Goal: Task Accomplishment & Management: Complete application form

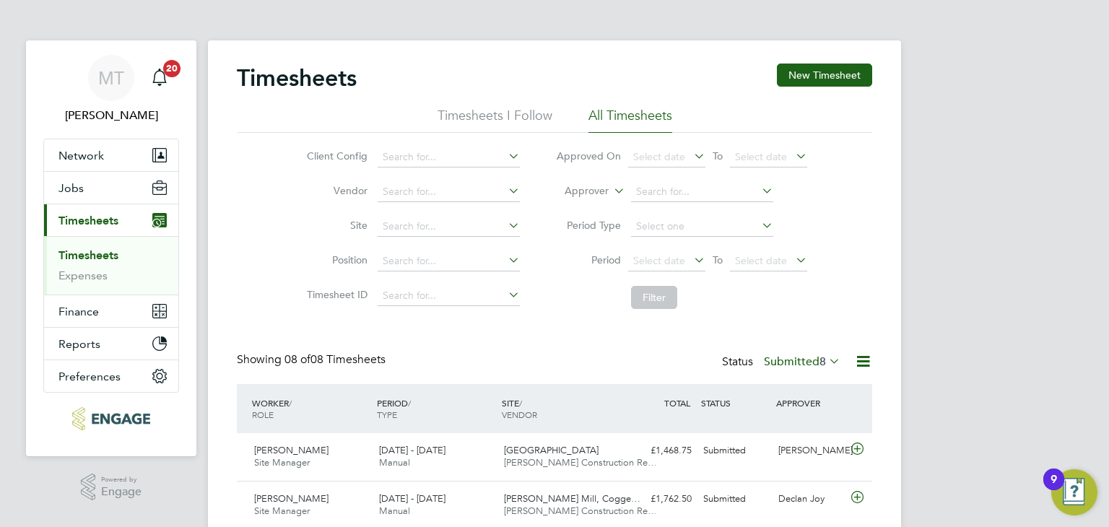
click at [785, 360] on label "Submitted 8" at bounding box center [802, 361] width 77 height 14
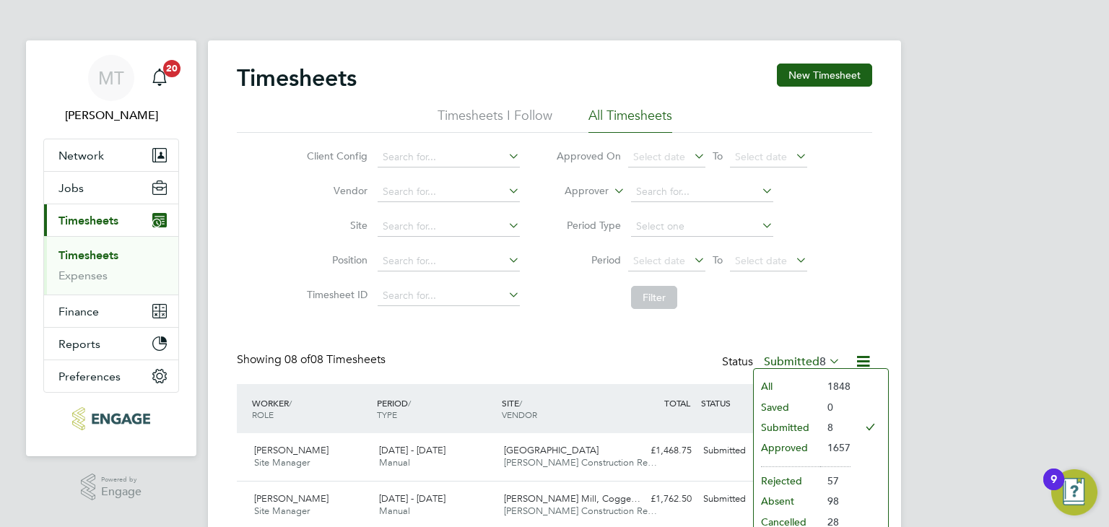
click at [778, 451] on li "Approved" at bounding box center [787, 447] width 66 height 20
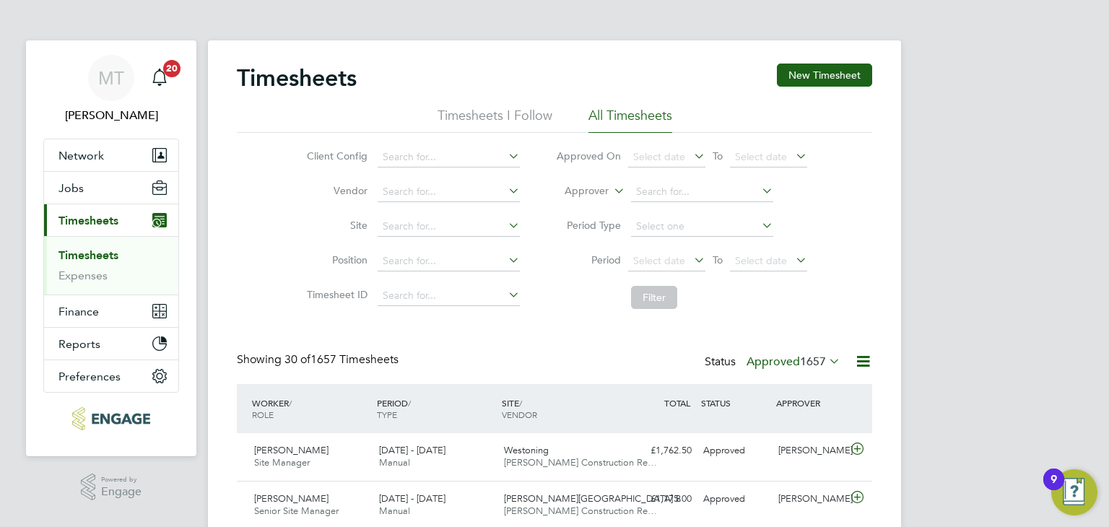
click at [865, 357] on icon at bounding box center [863, 361] width 18 height 18
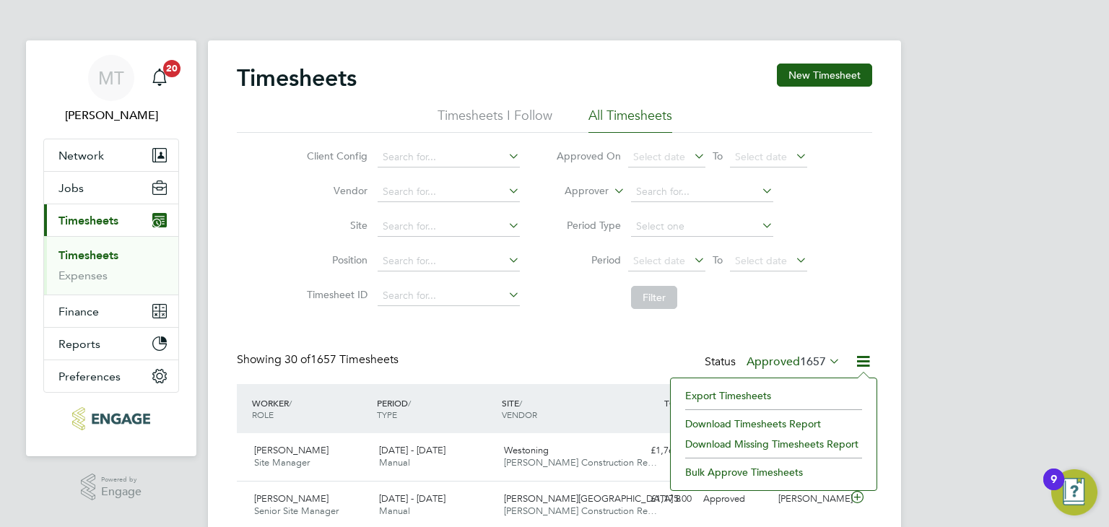
click at [727, 388] on li "Export Timesheets" at bounding box center [773, 395] width 191 height 20
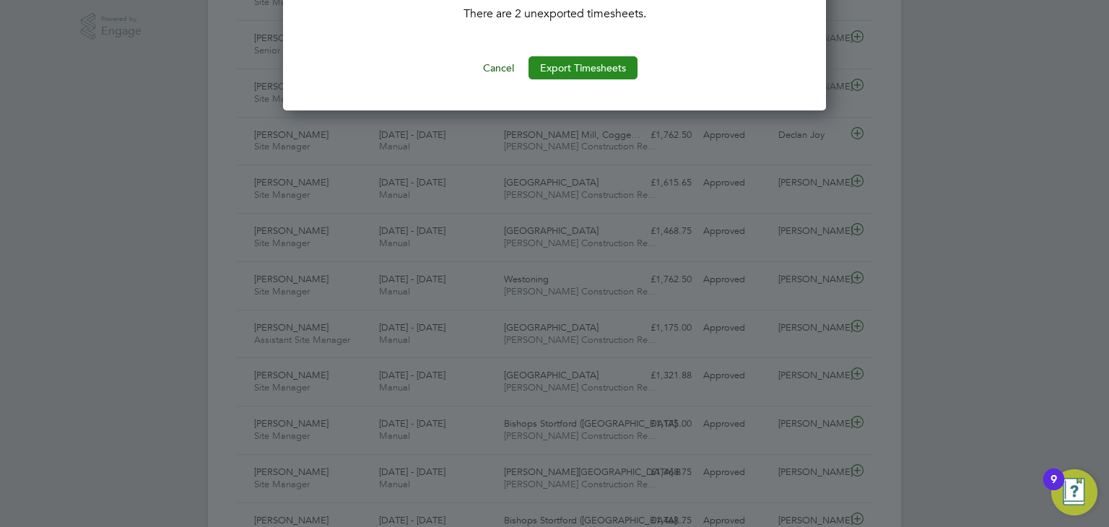
click at [559, 64] on button "Export Timesheets" at bounding box center [582, 67] width 109 height 23
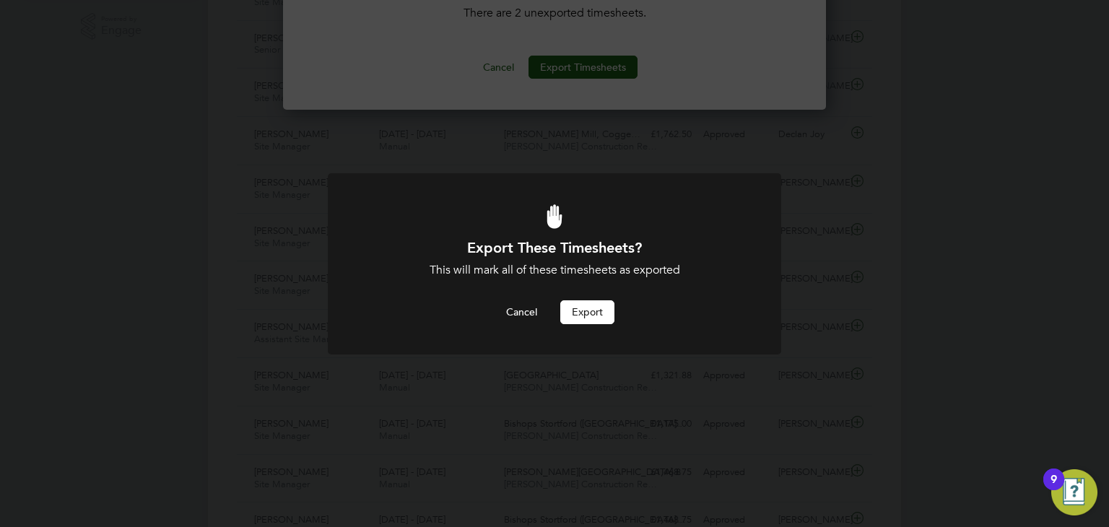
click at [598, 312] on button "Export" at bounding box center [587, 311] width 54 height 23
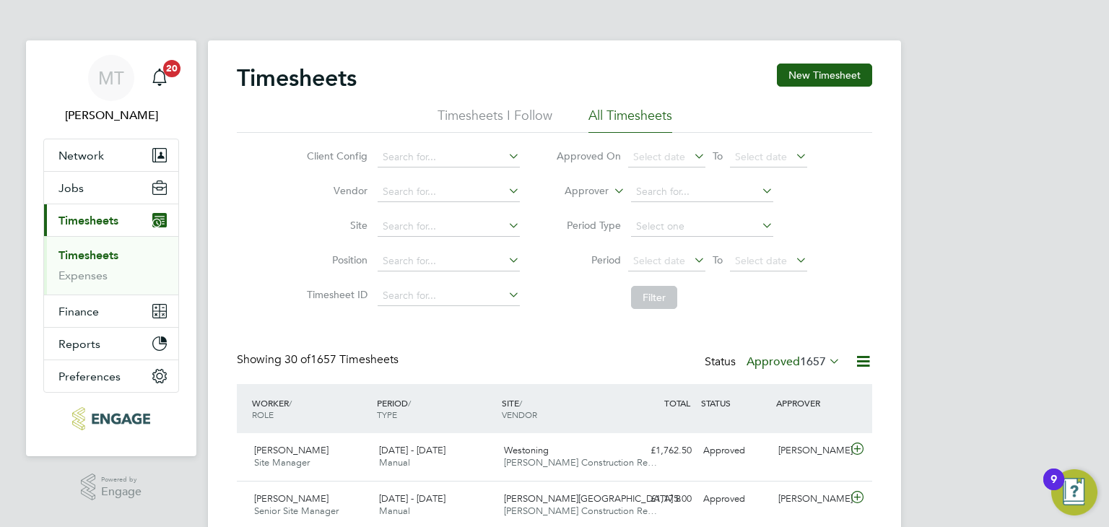
click at [794, 362] on label "Approved 1657" at bounding box center [793, 361] width 94 height 14
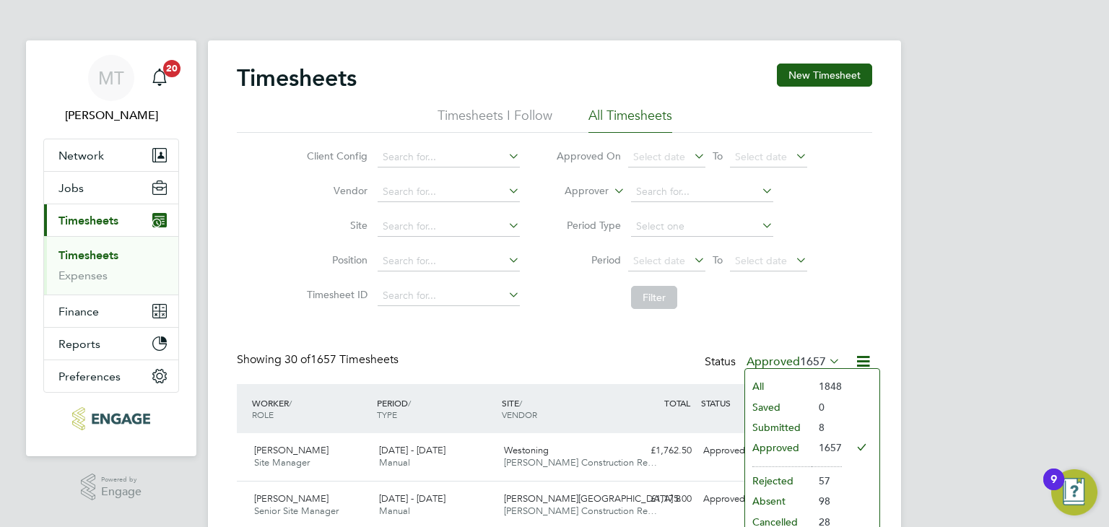
click at [788, 476] on li "Rejected" at bounding box center [778, 481] width 66 height 20
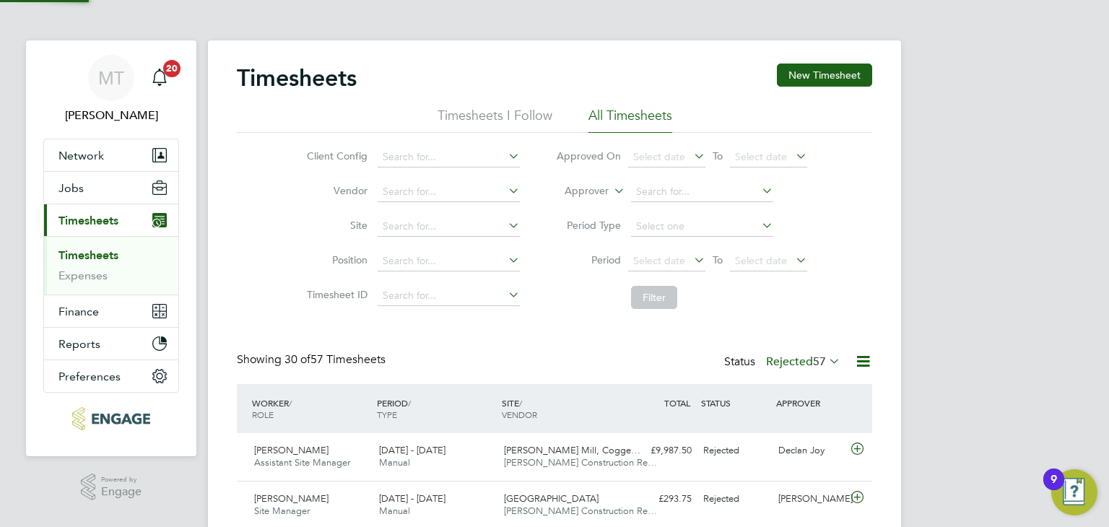
scroll to position [36, 126]
click at [856, 450] on icon at bounding box center [857, 449] width 18 height 12
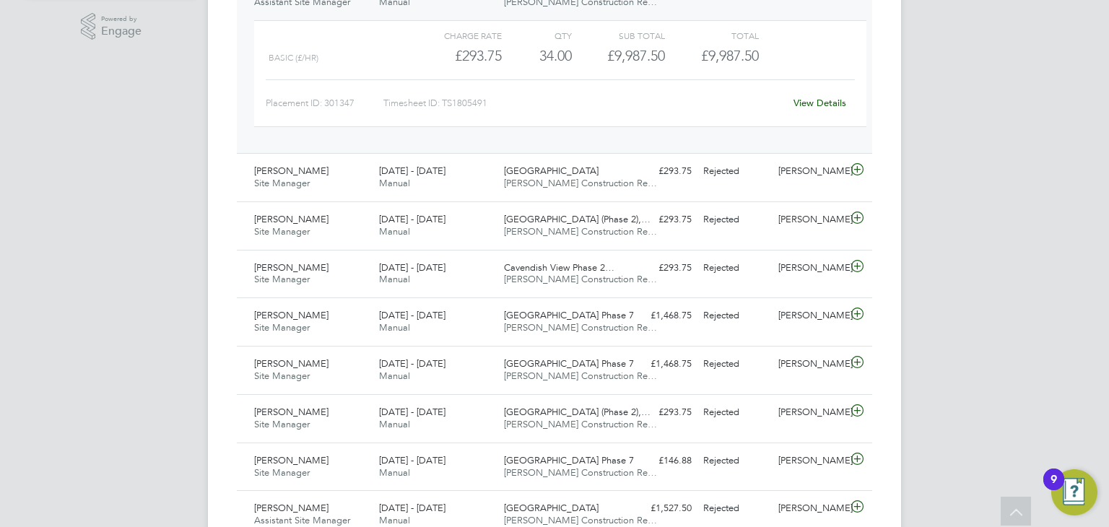
click at [814, 102] on link "View Details" at bounding box center [819, 103] width 53 height 12
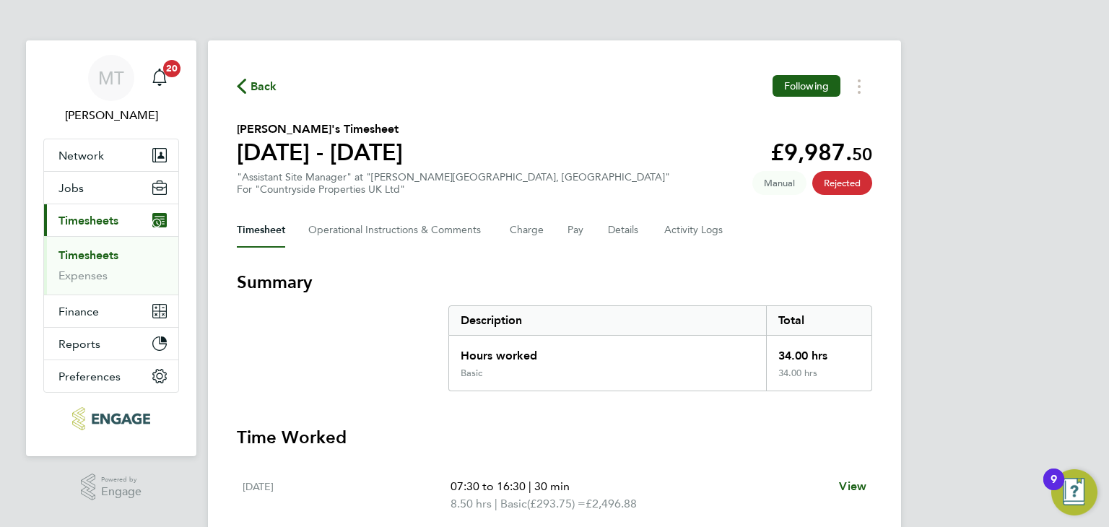
click at [263, 85] on span "Back" at bounding box center [263, 86] width 27 height 17
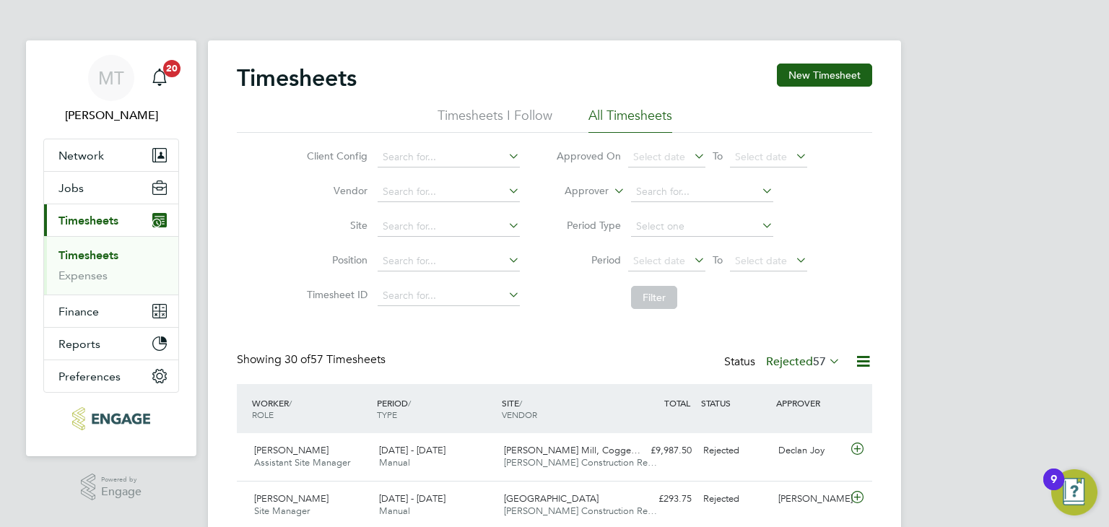
click at [794, 353] on div "Status Rejected 57" at bounding box center [783, 362] width 119 height 20
click at [795, 361] on label "Rejected 57" at bounding box center [803, 361] width 74 height 14
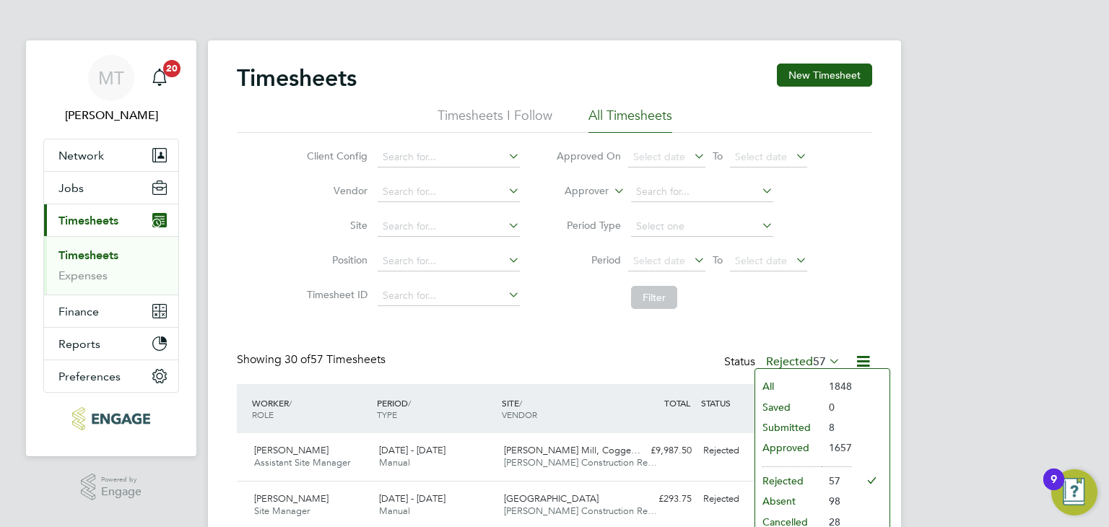
click at [790, 427] on li "Submitted" at bounding box center [788, 427] width 66 height 20
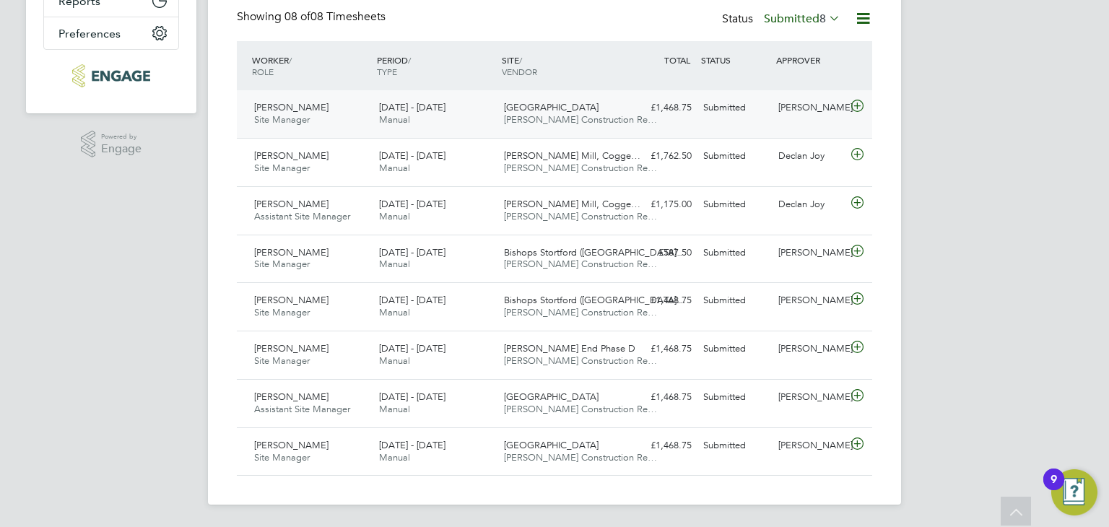
click at [863, 101] on icon at bounding box center [857, 106] width 18 height 12
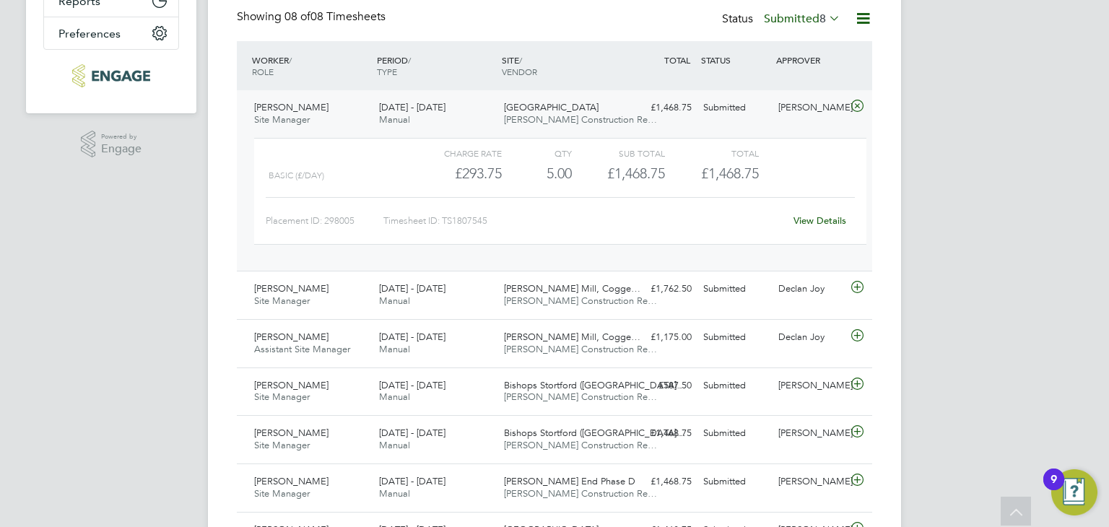
click at [816, 224] on link "View Details" at bounding box center [819, 220] width 53 height 12
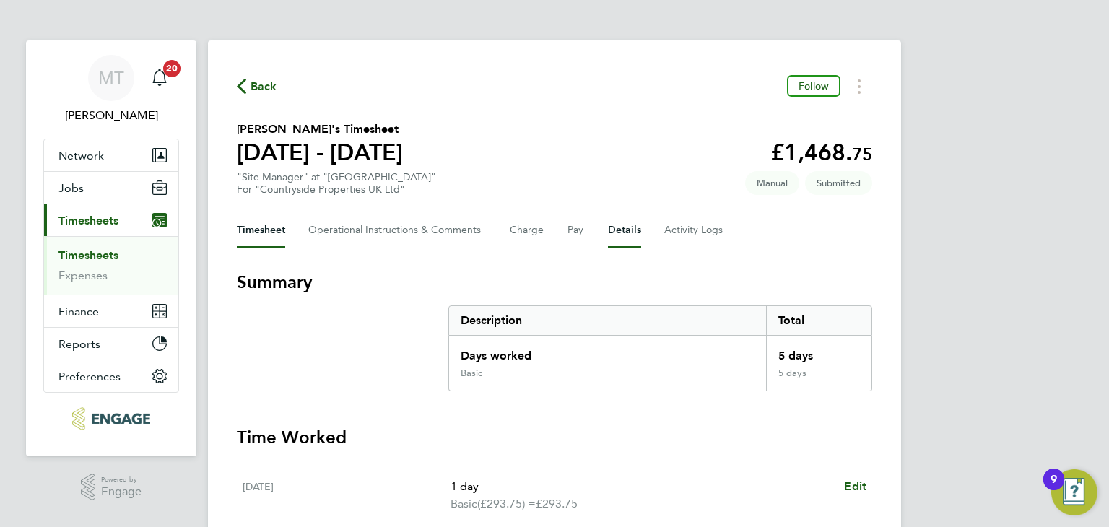
click at [635, 226] on button "Details" at bounding box center [624, 230] width 33 height 35
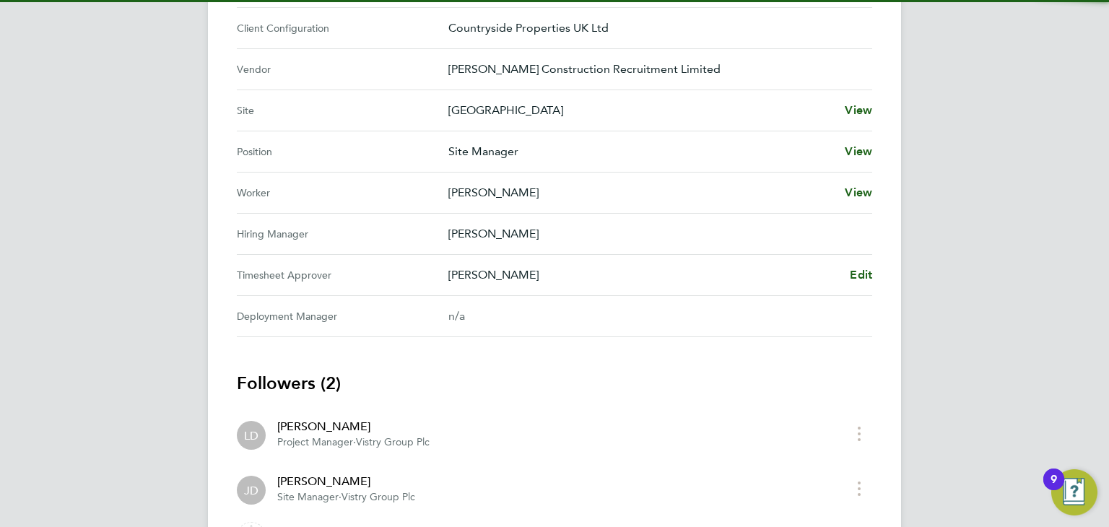
scroll to position [536, 0]
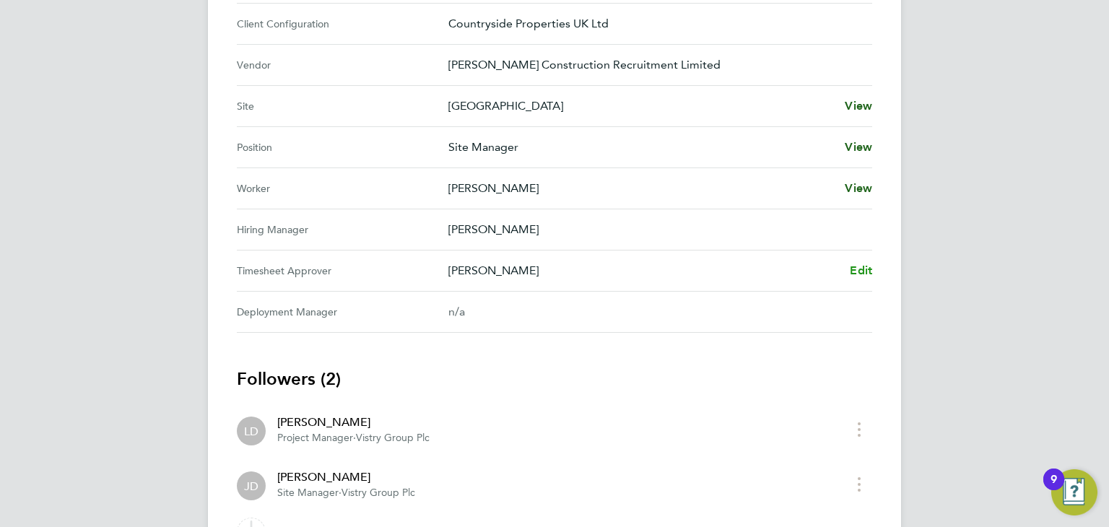
click at [861, 263] on span "Edit" at bounding box center [861, 270] width 22 height 14
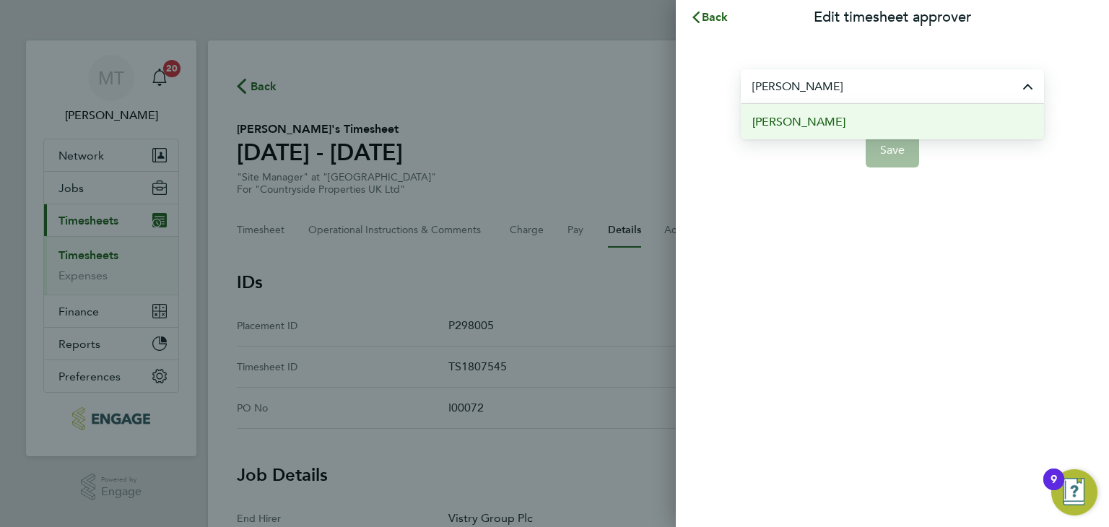
click at [826, 120] on li "Paul Marcus" at bounding box center [892, 121] width 303 height 35
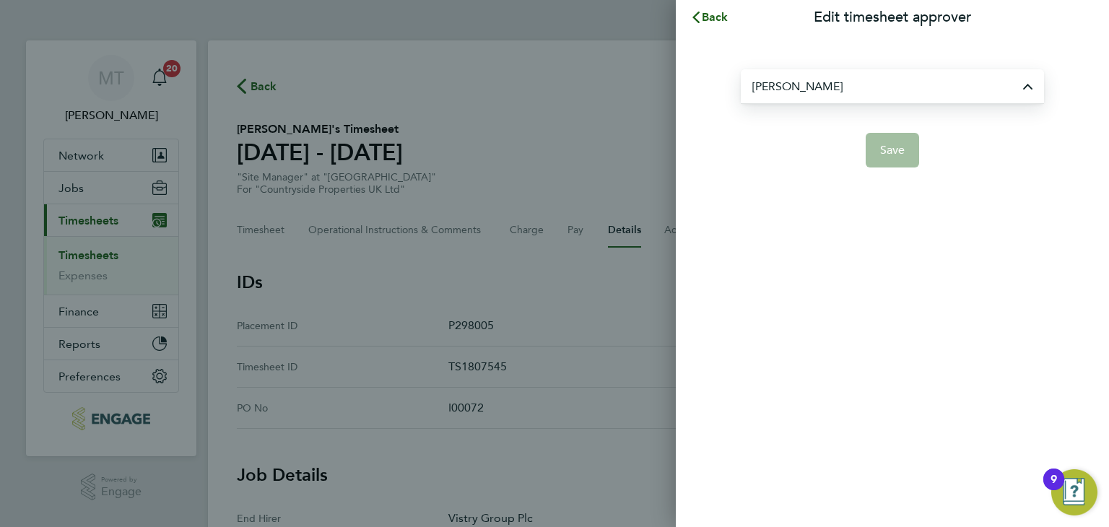
type input "Paul Marcus"
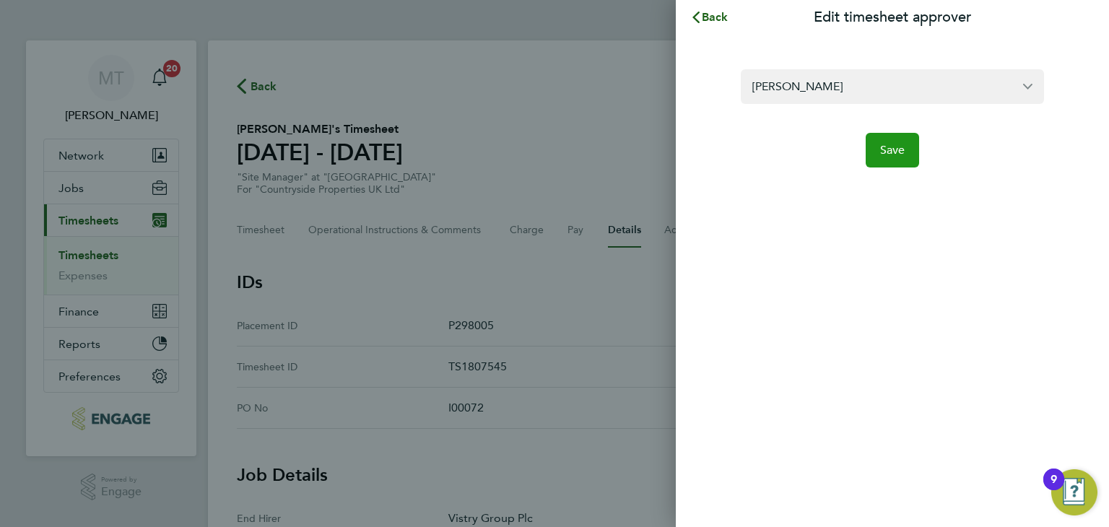
click at [889, 147] on span "Save" at bounding box center [892, 150] width 25 height 14
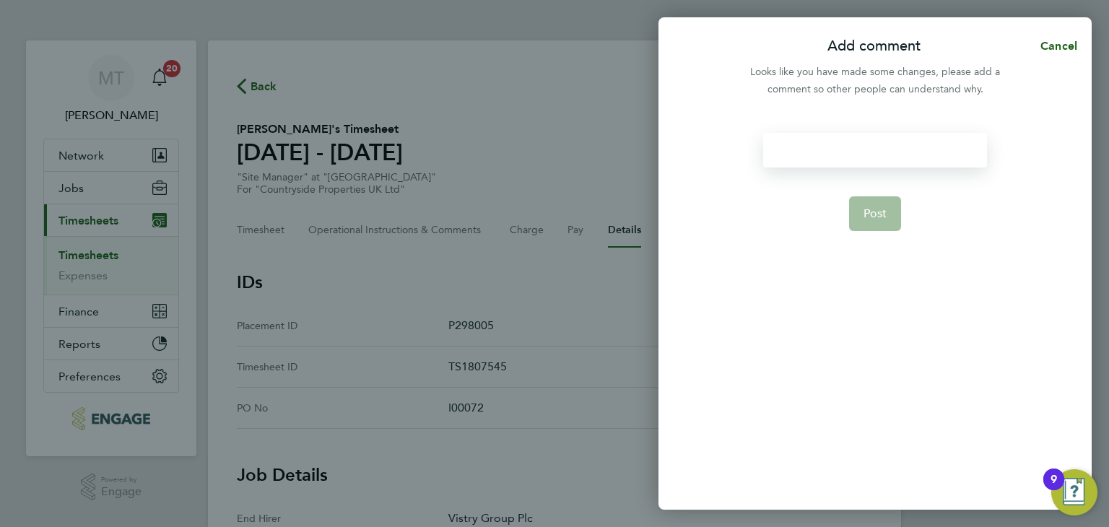
click at [852, 157] on div at bounding box center [874, 150] width 223 height 35
click at [886, 217] on button "Post" at bounding box center [875, 213] width 53 height 35
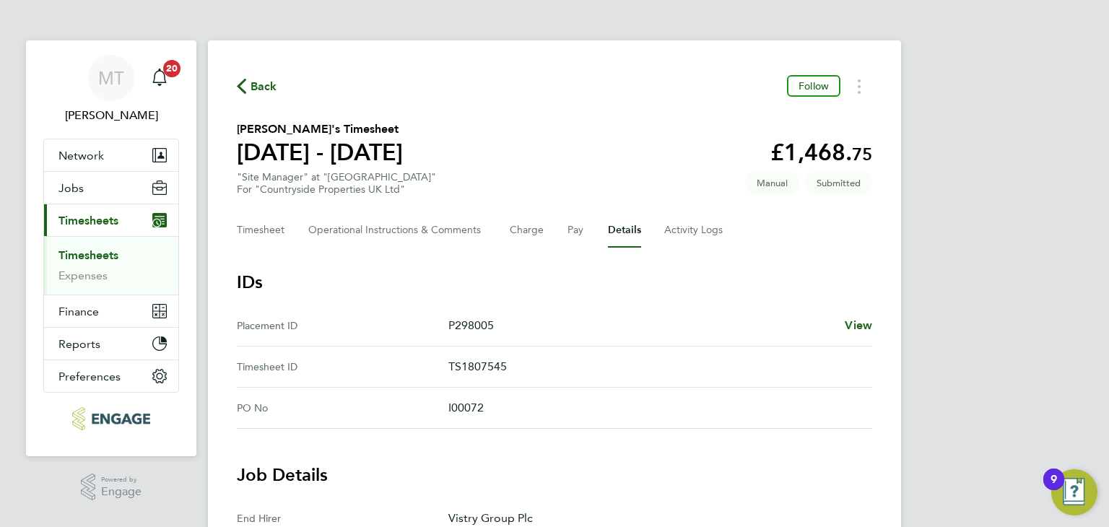
click at [266, 87] on span "Back" at bounding box center [263, 86] width 27 height 17
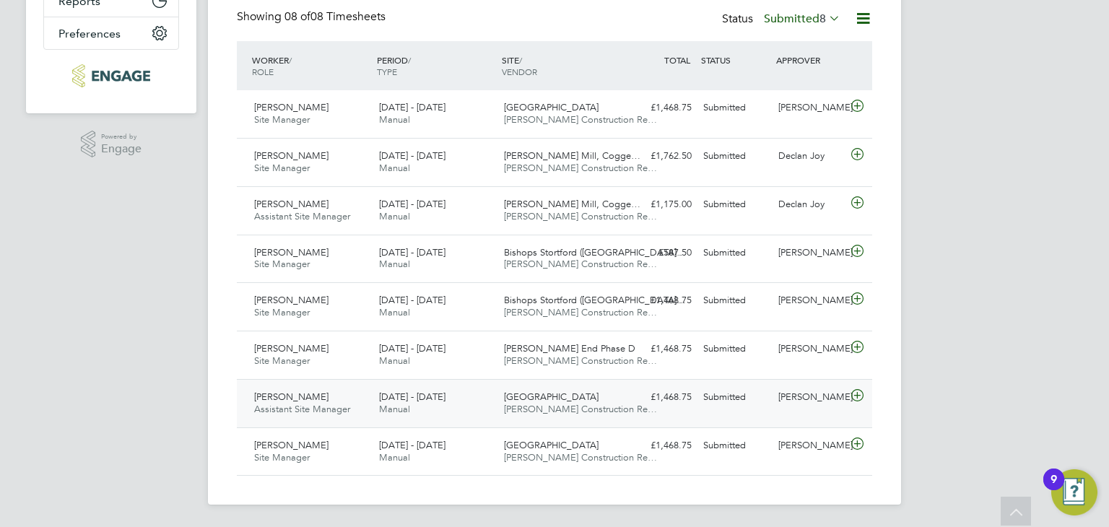
click at [856, 396] on icon at bounding box center [857, 396] width 18 height 12
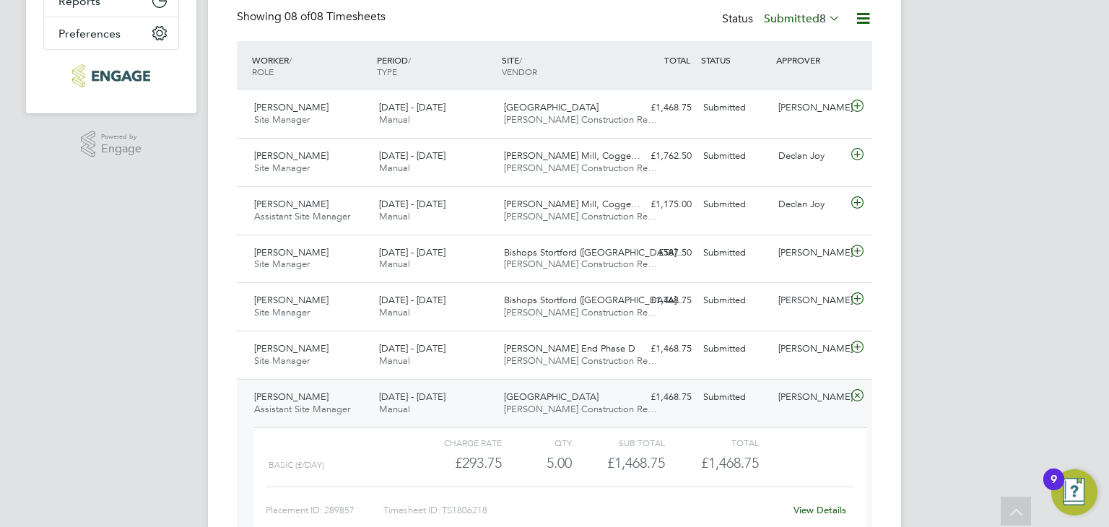
click at [815, 510] on link "View Details" at bounding box center [819, 510] width 53 height 12
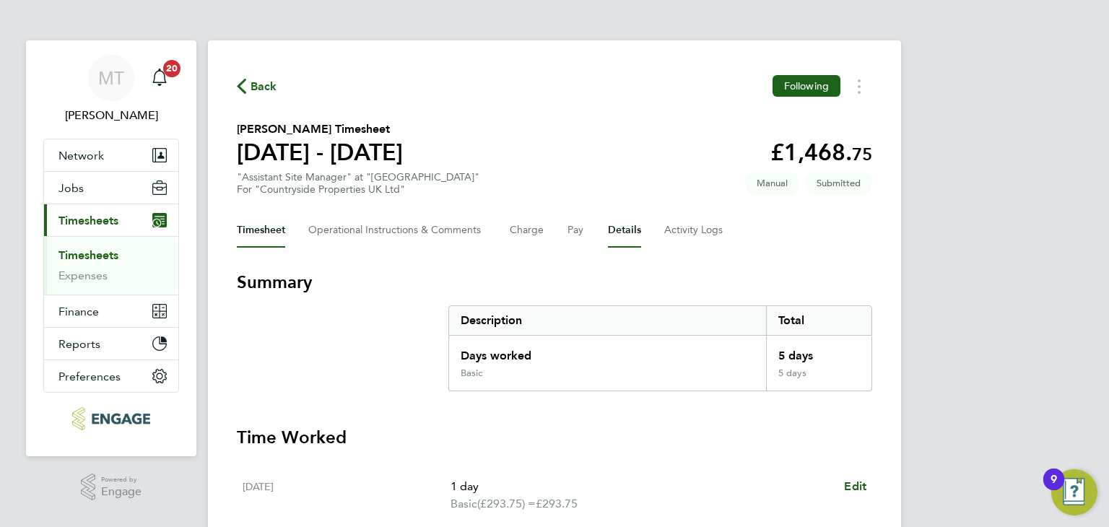
click at [627, 237] on button "Details" at bounding box center [624, 230] width 33 height 35
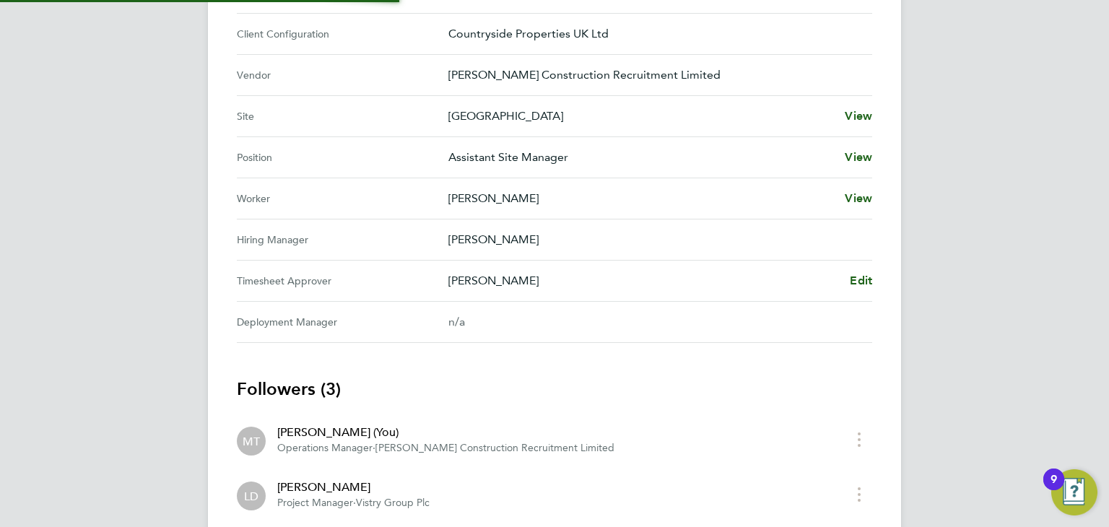
scroll to position [536, 0]
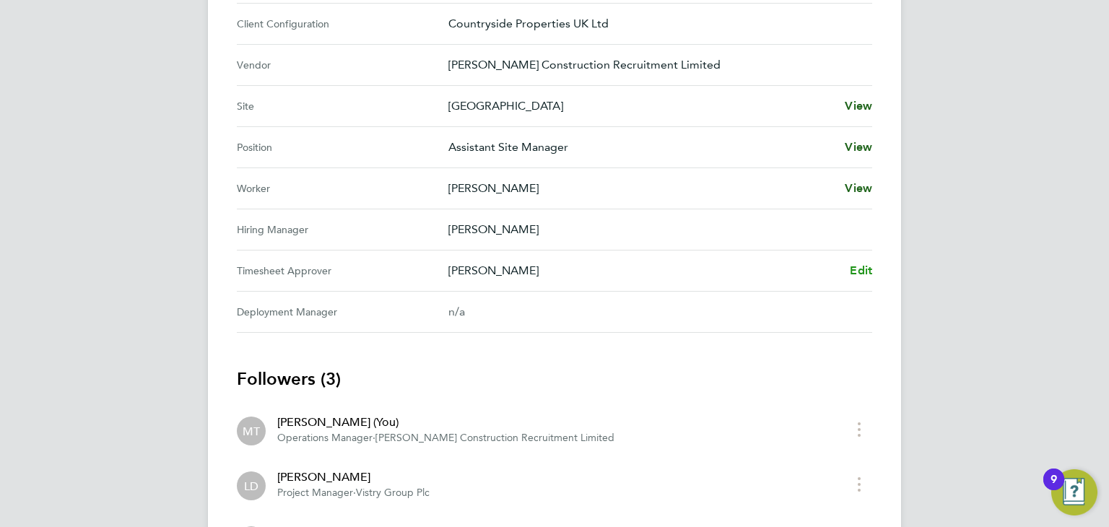
click at [852, 266] on span "Edit" at bounding box center [861, 270] width 22 height 14
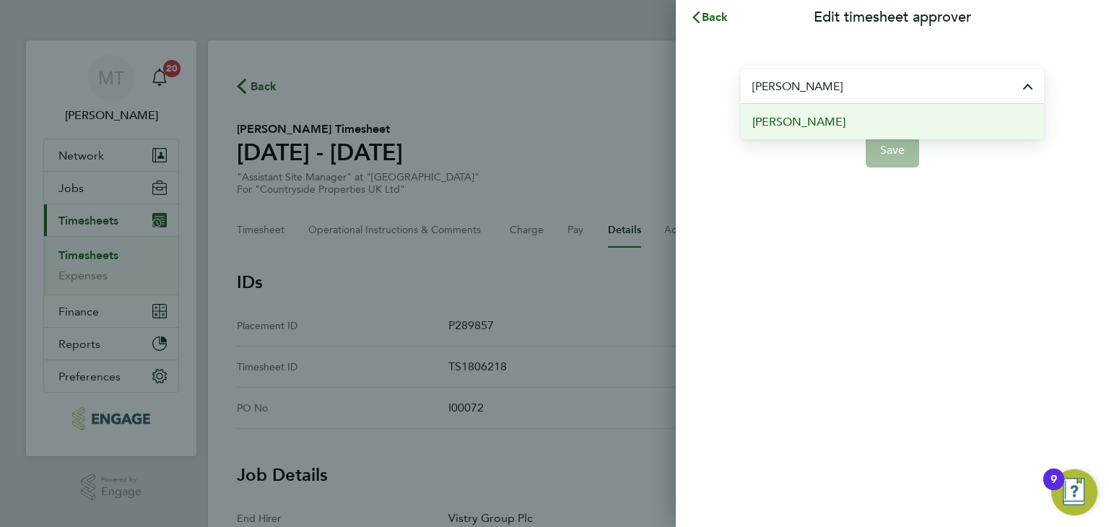
click at [872, 127] on li "[PERSON_NAME]" at bounding box center [892, 121] width 303 height 35
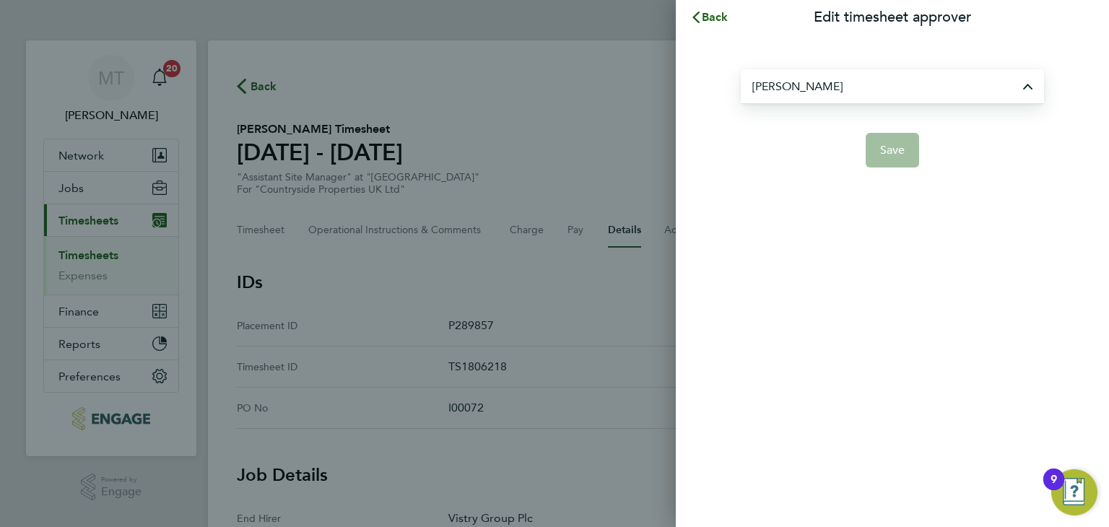
type input "[PERSON_NAME]"
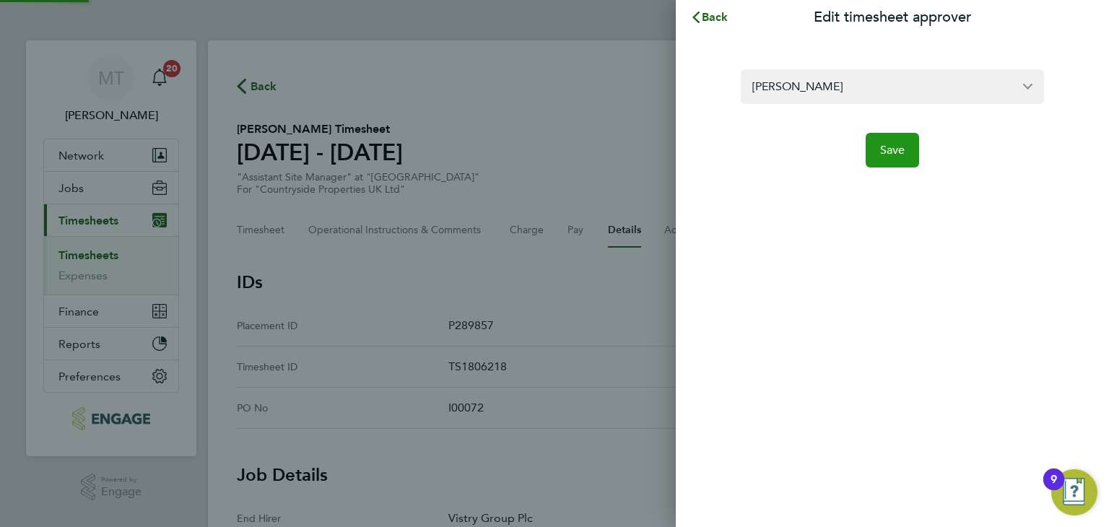
click at [884, 154] on span "Save" at bounding box center [892, 150] width 25 height 14
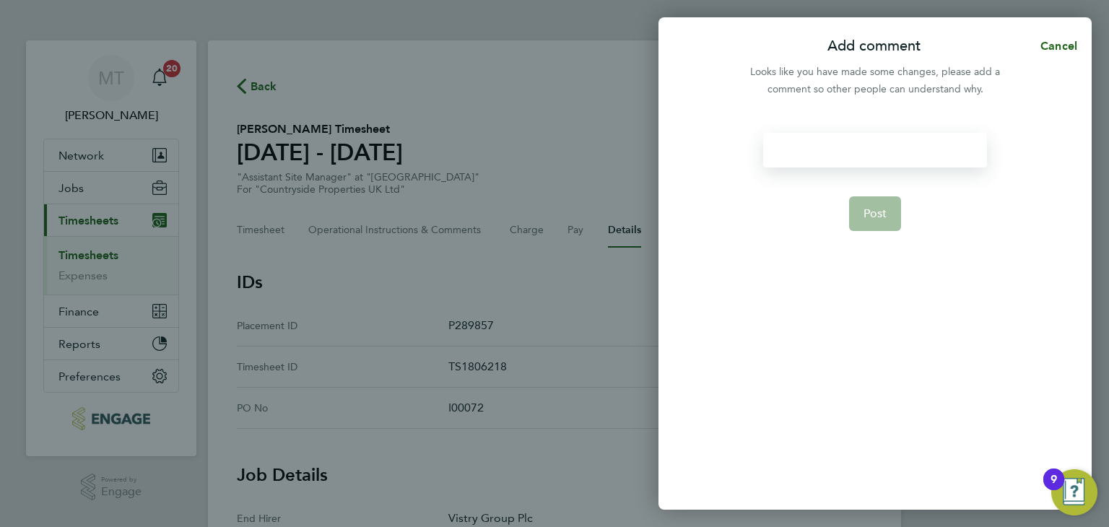
click at [846, 151] on div at bounding box center [874, 150] width 223 height 35
click at [846, 152] on div at bounding box center [874, 150] width 223 height 35
click at [865, 211] on span "Post" at bounding box center [875, 213] width 24 height 14
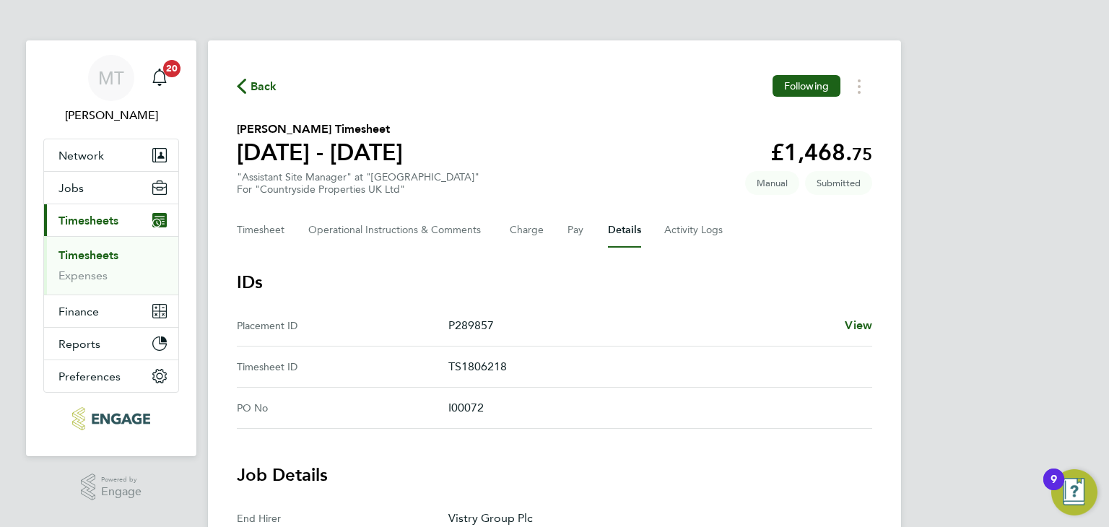
click at [271, 87] on span "Back" at bounding box center [263, 86] width 27 height 17
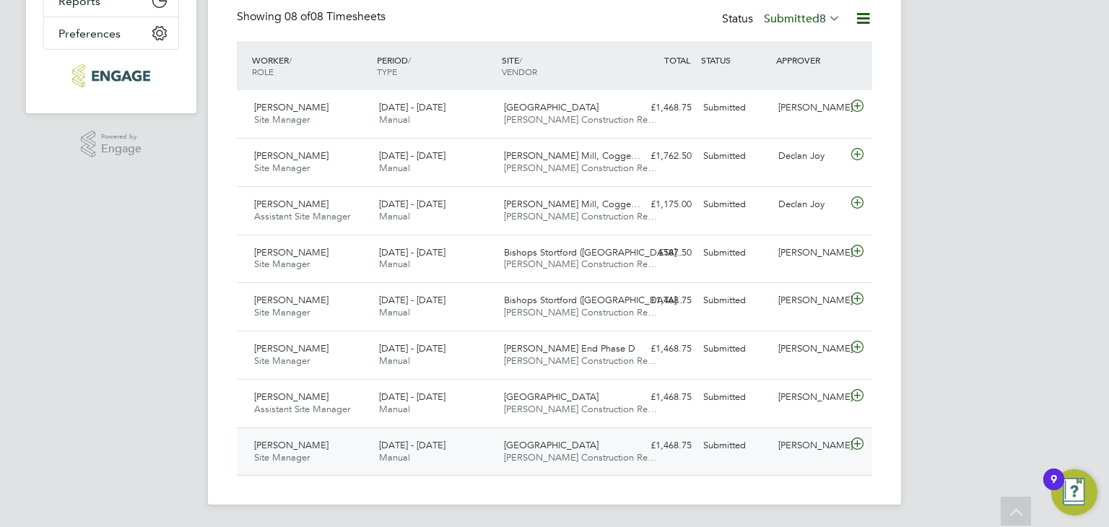
click at [858, 440] on icon at bounding box center [857, 444] width 18 height 12
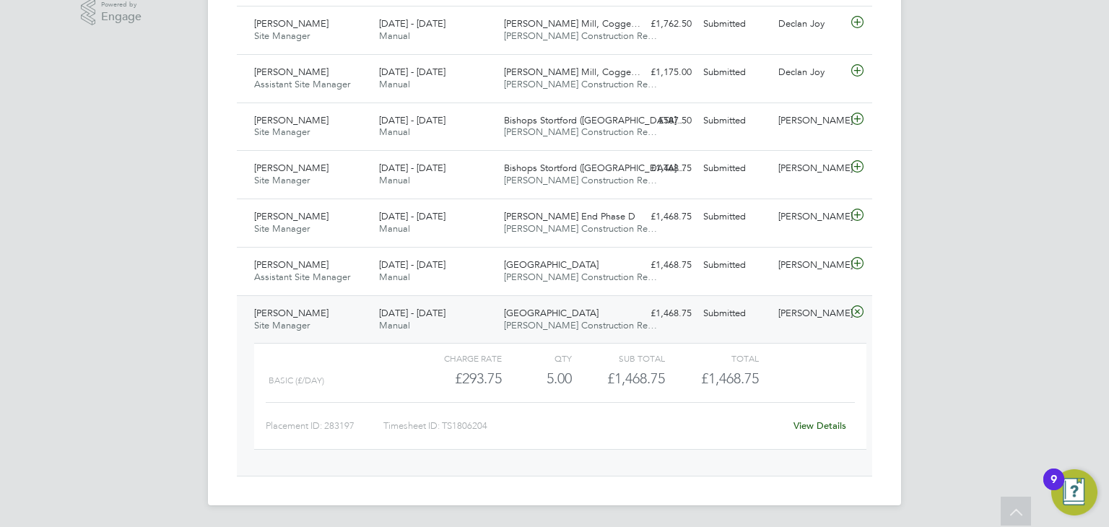
click at [823, 422] on link "View Details" at bounding box center [819, 425] width 53 height 12
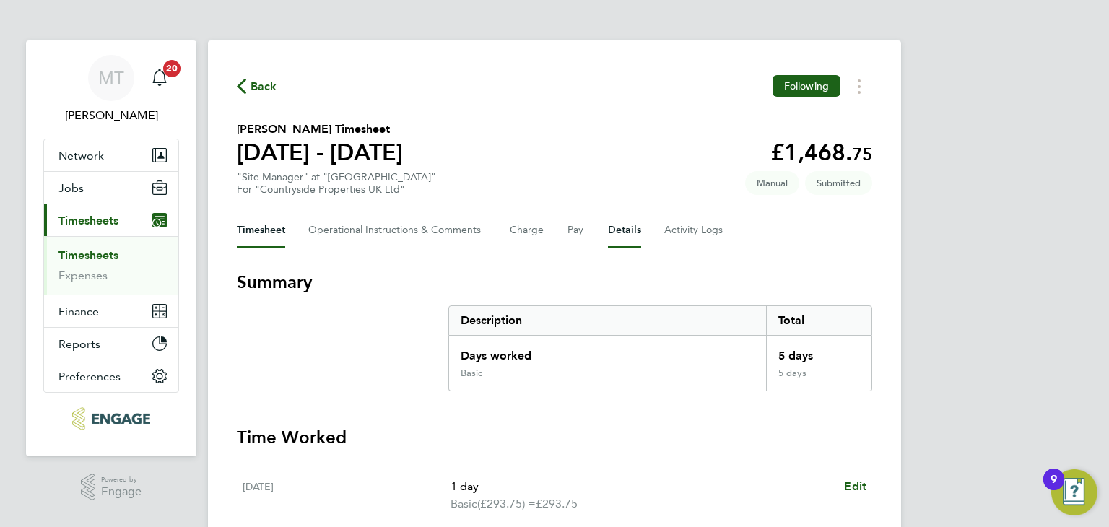
click at [622, 236] on button "Details" at bounding box center [624, 230] width 33 height 35
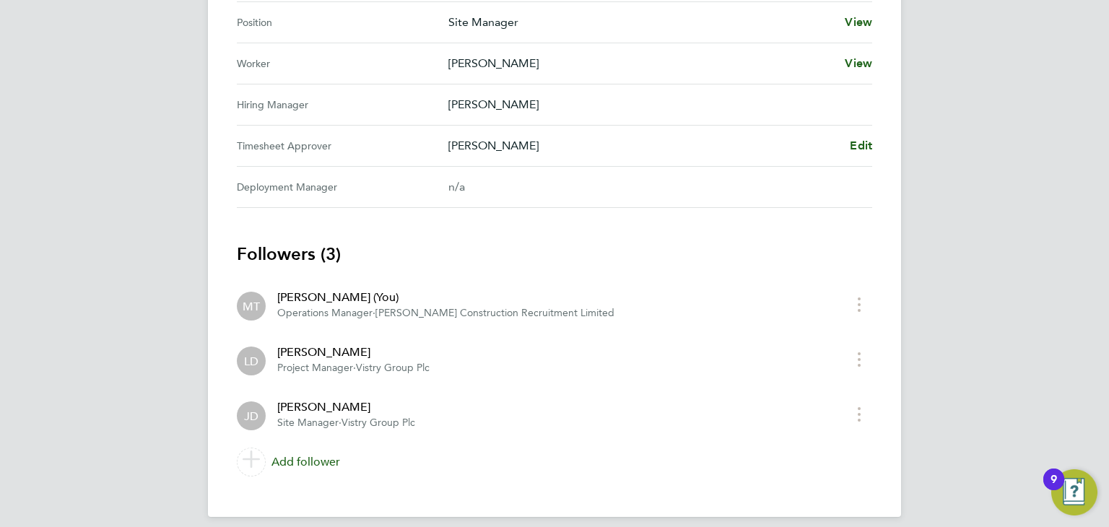
scroll to position [671, 0]
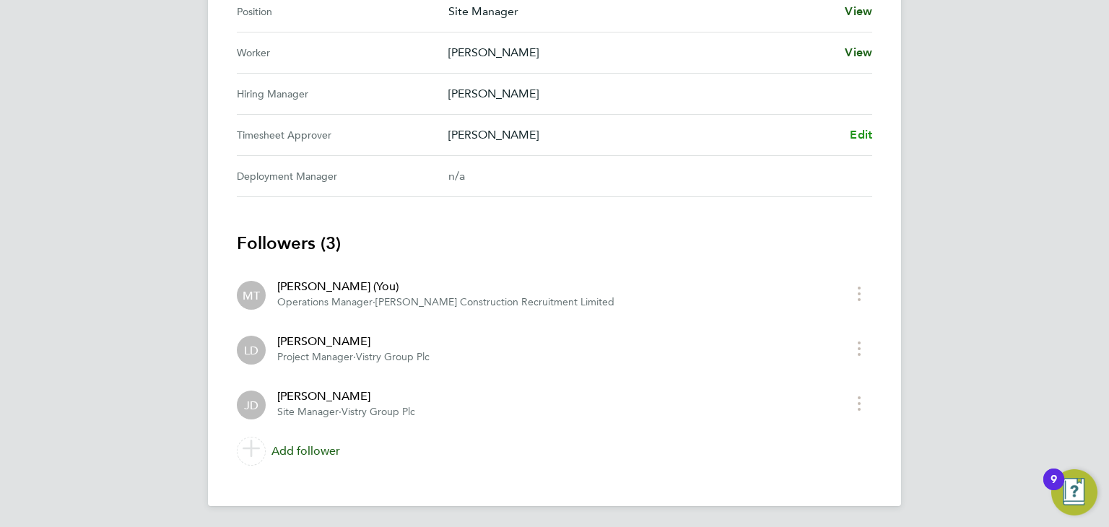
click at [855, 128] on span "Edit" at bounding box center [861, 135] width 22 height 14
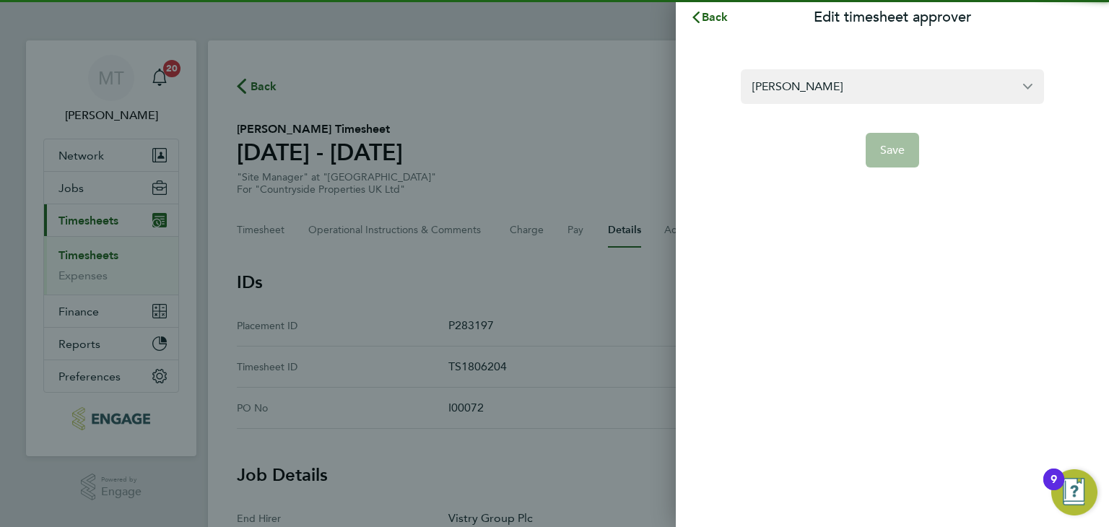
drag, startPoint x: 855, startPoint y: 94, endPoint x: 963, endPoint y: 302, distance: 234.1
click at [856, 95] on input "[PERSON_NAME]" at bounding box center [892, 86] width 303 height 34
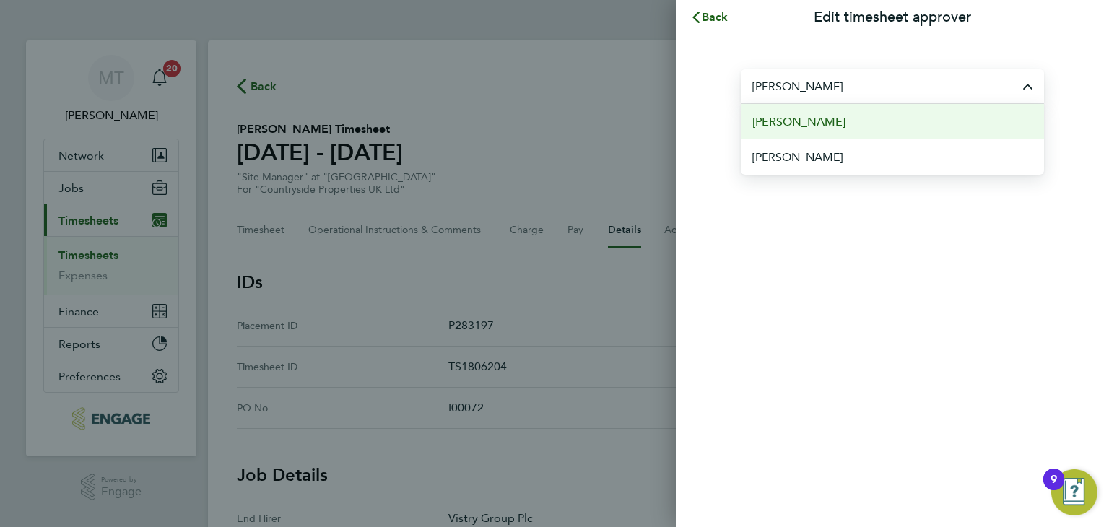
click at [812, 115] on span "[PERSON_NAME]" at bounding box center [798, 121] width 93 height 17
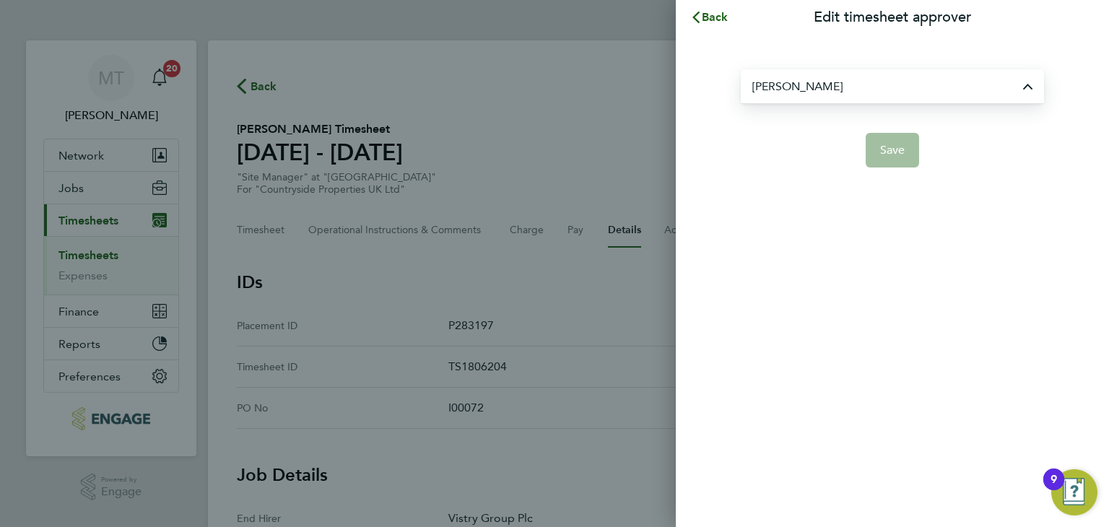
type input "[PERSON_NAME]"
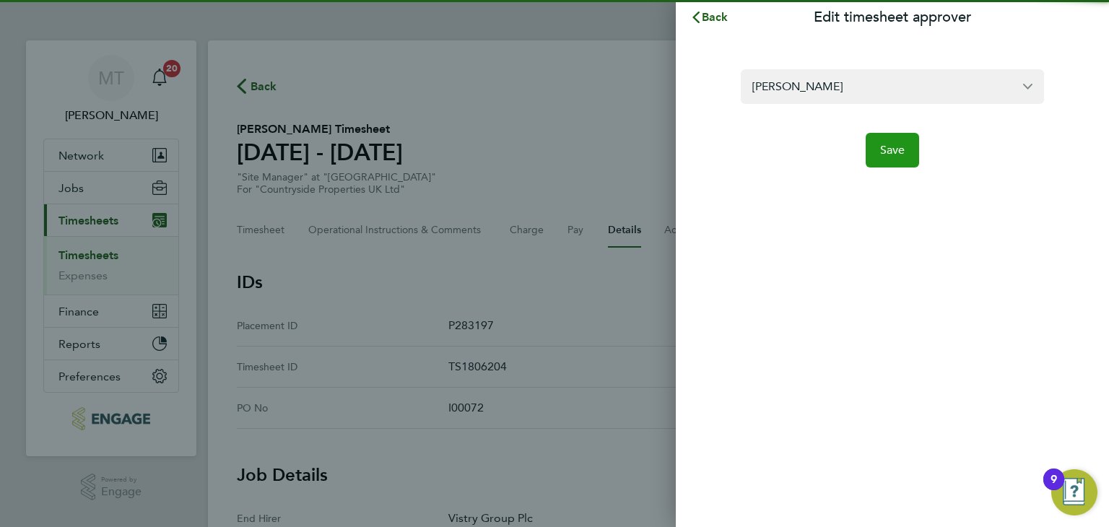
click at [881, 157] on button "Save" at bounding box center [892, 150] width 54 height 35
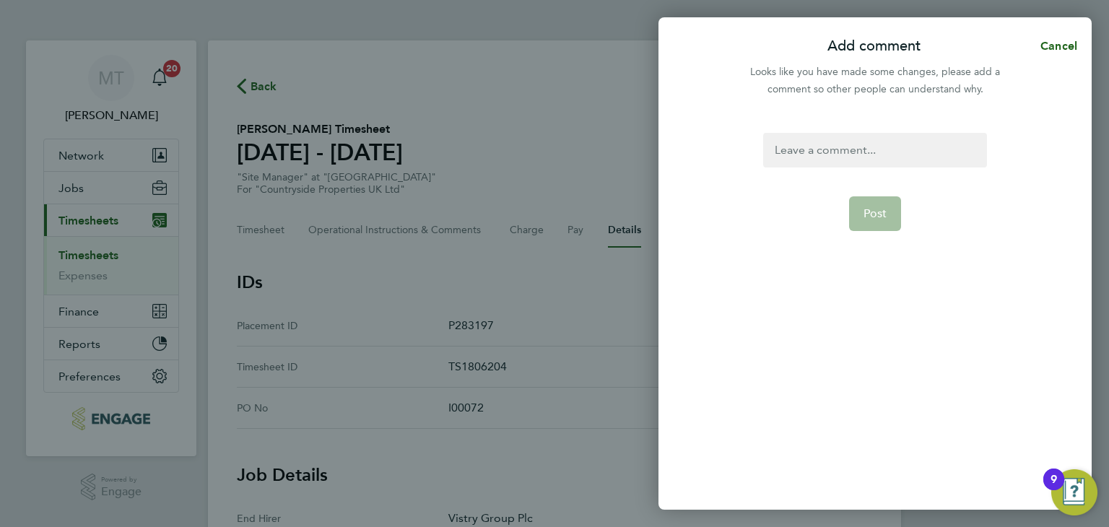
click at [834, 144] on div at bounding box center [874, 150] width 223 height 35
click at [834, 148] on div at bounding box center [874, 150] width 223 height 35
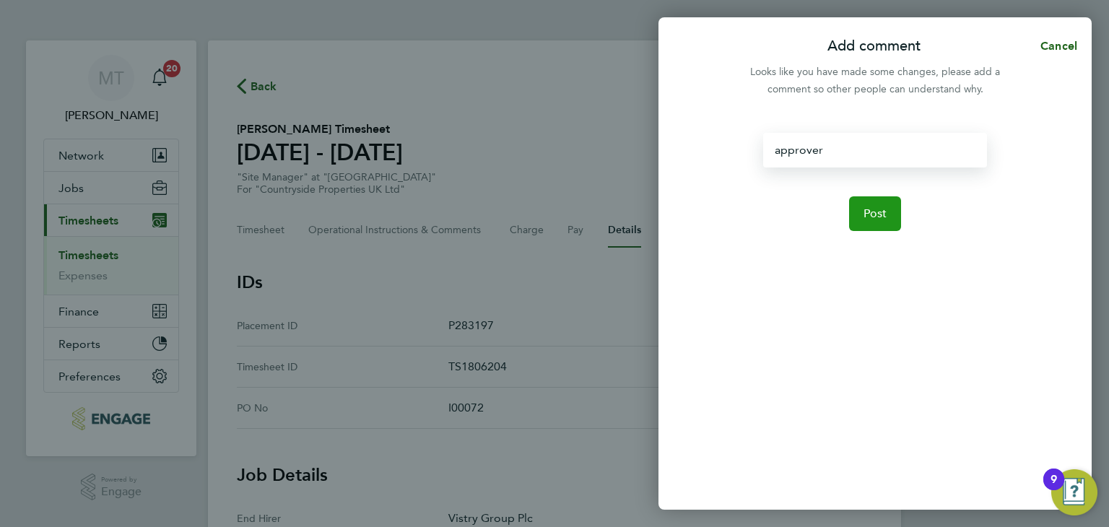
click at [885, 202] on button "Post" at bounding box center [875, 213] width 53 height 35
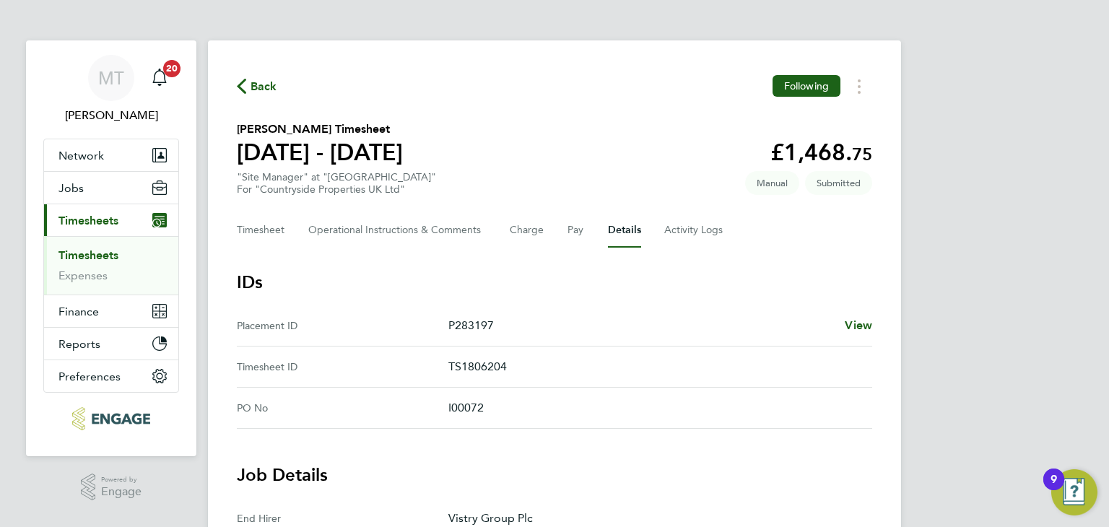
click at [274, 84] on span "Back" at bounding box center [263, 86] width 27 height 17
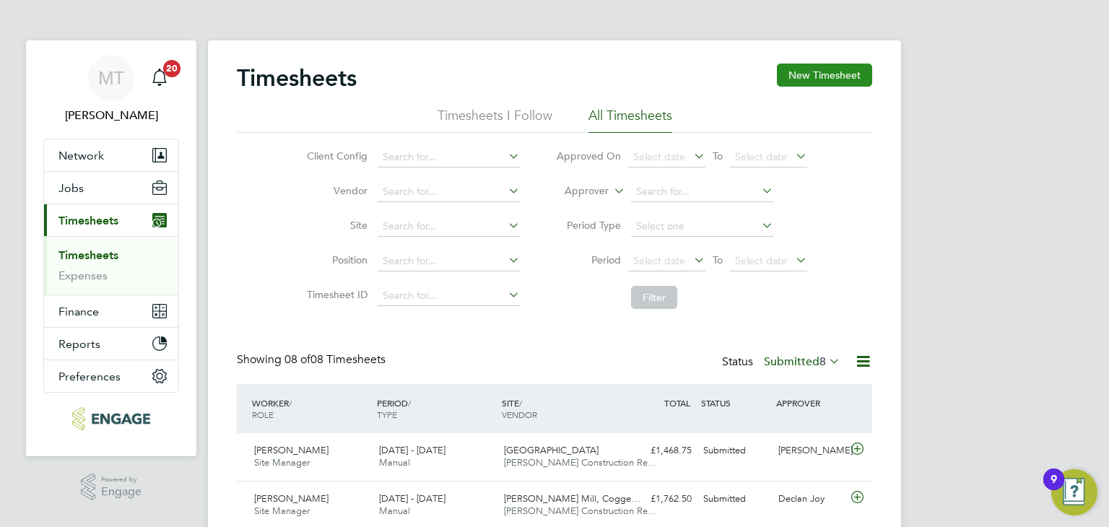
click at [815, 81] on button "New Timesheet" at bounding box center [824, 75] width 95 height 23
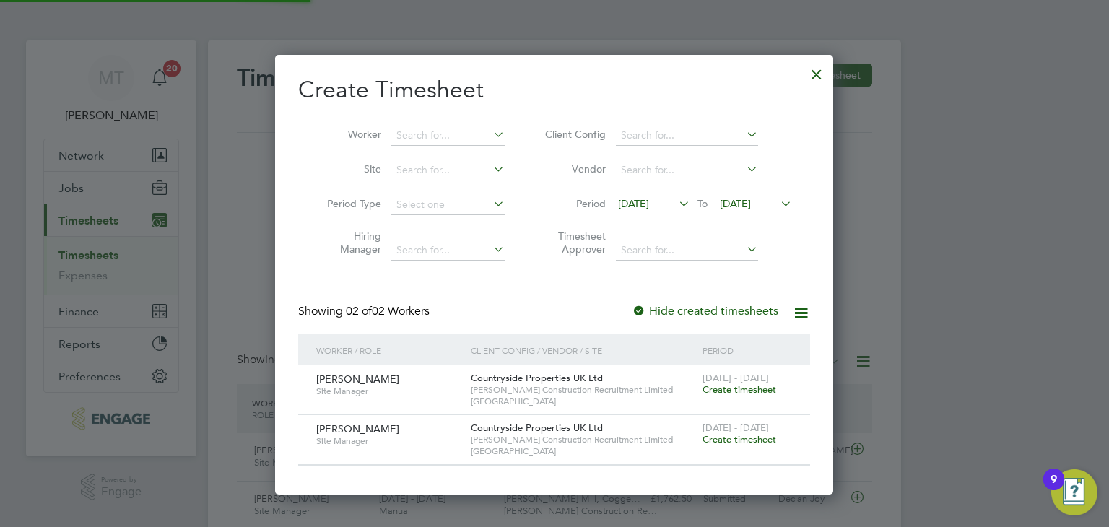
scroll to position [438, 559]
drag, startPoint x: 813, startPoint y: 76, endPoint x: 806, endPoint y: 85, distance: 11.4
click at [812, 76] on div at bounding box center [816, 71] width 26 height 26
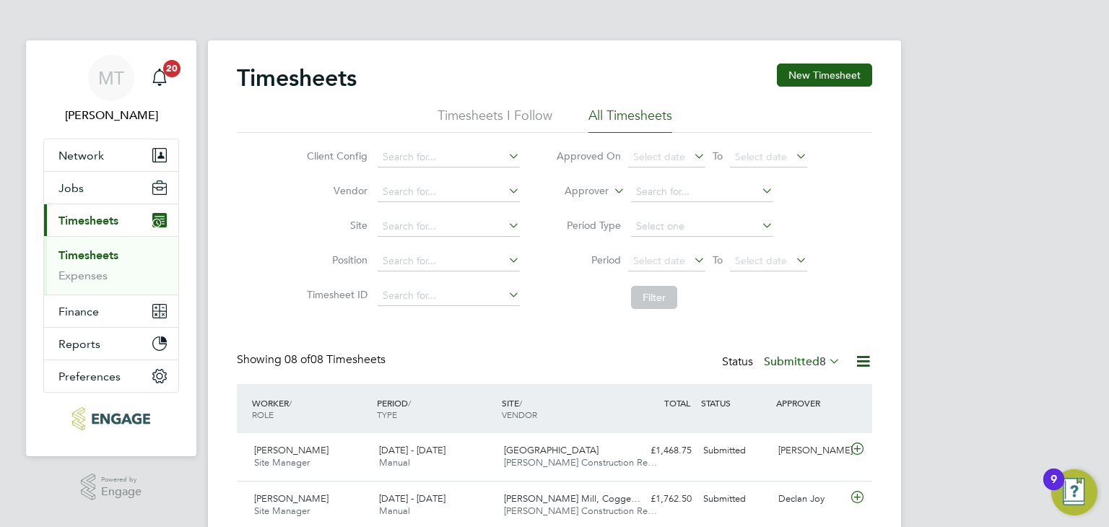
scroll to position [36, 126]
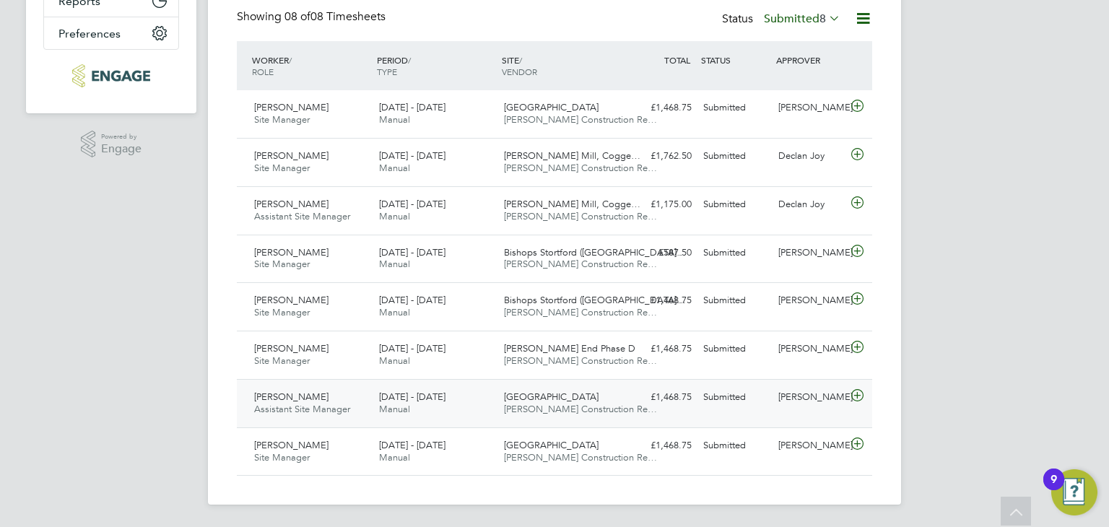
click at [855, 391] on icon at bounding box center [857, 396] width 18 height 12
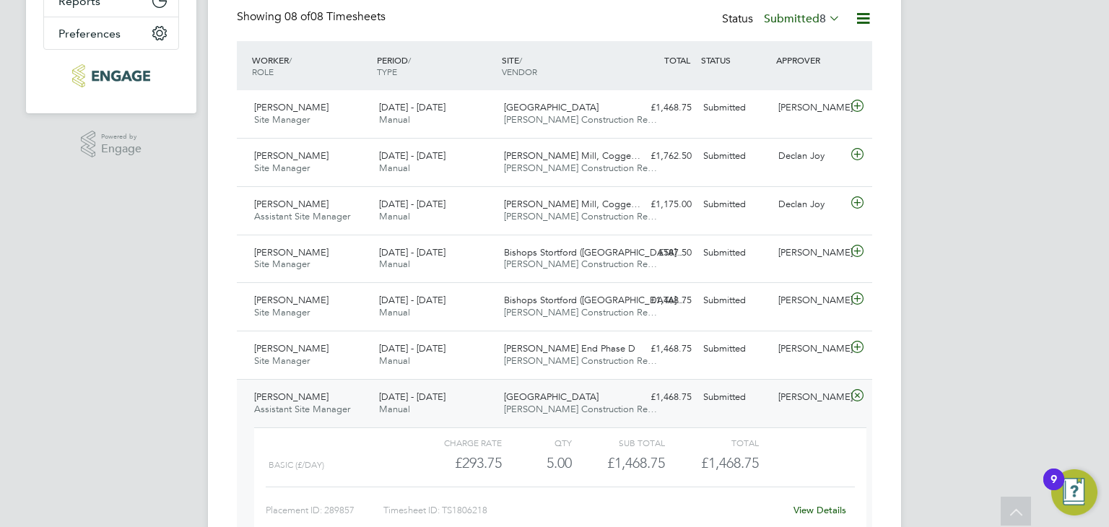
click at [809, 500] on div "View Details" at bounding box center [819, 510] width 71 height 23
click at [809, 505] on link "View Details" at bounding box center [819, 510] width 53 height 12
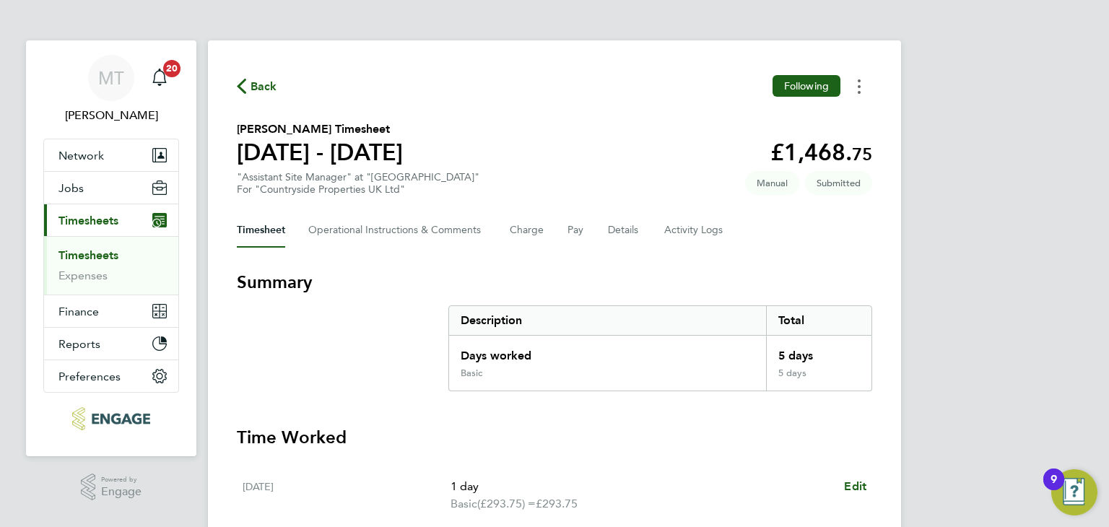
click at [863, 83] on button "Timesheets Menu" at bounding box center [859, 86] width 26 height 22
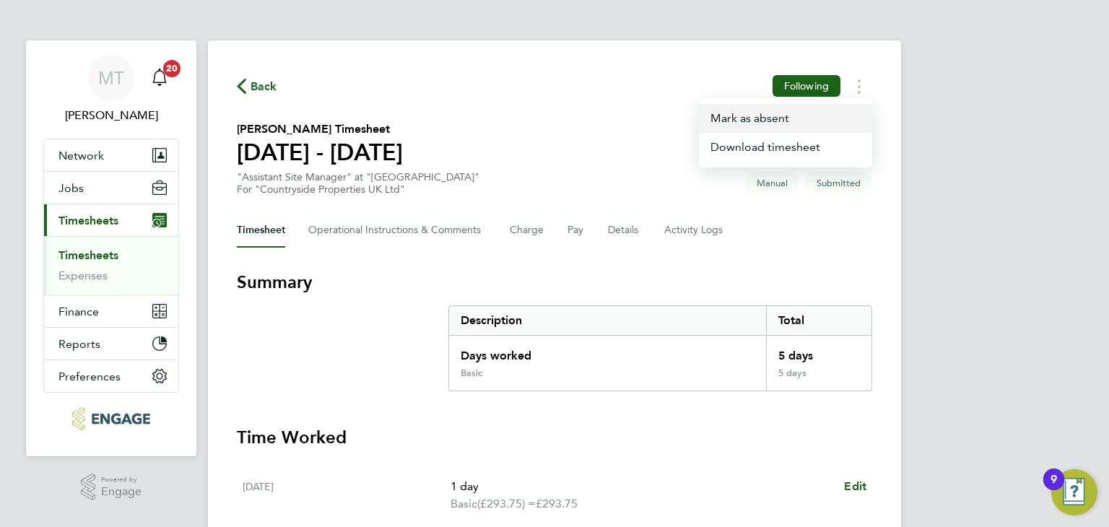
click at [759, 118] on button "Mark as absent" at bounding box center [785, 118] width 173 height 29
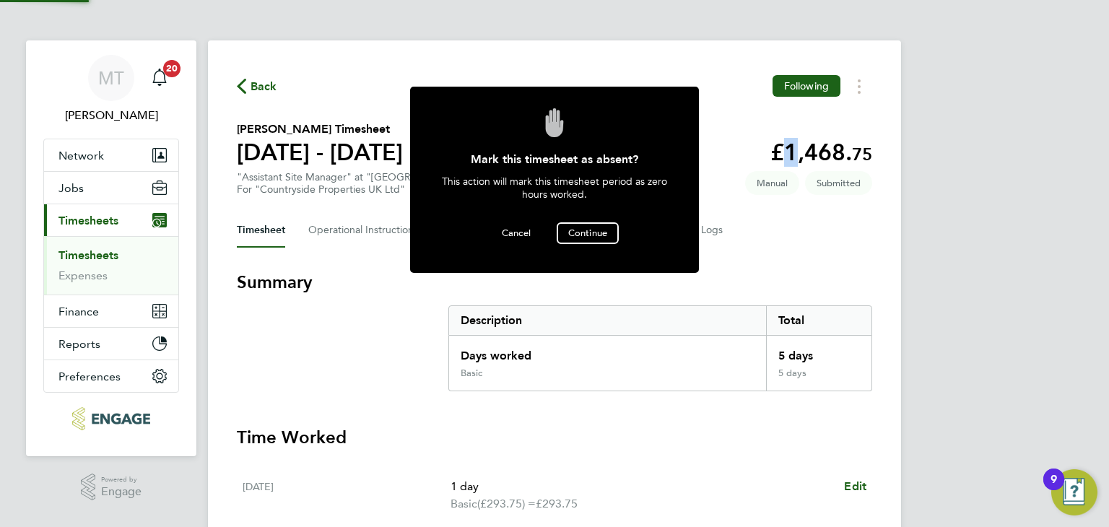
click at [759, 118] on div "Back Following [PERSON_NAME] Timesheet [DATE] - [DATE] £1,468. 75 "Assistant Si…" at bounding box center [554, 530] width 693 height 980
click at [593, 235] on span "Continue" at bounding box center [587, 233] width 39 height 12
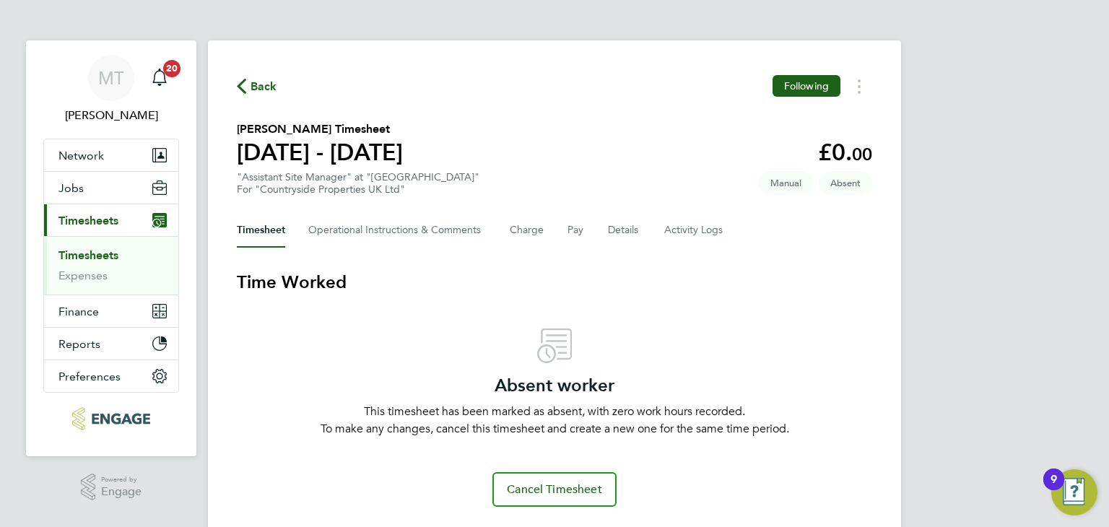
click at [247, 72] on div "Back Following [PERSON_NAME] Timesheet [DATE] - [DATE] £0. 00 "Assistant Site M…" at bounding box center [554, 290] width 693 height 501
click at [254, 87] on span "Back" at bounding box center [263, 86] width 27 height 17
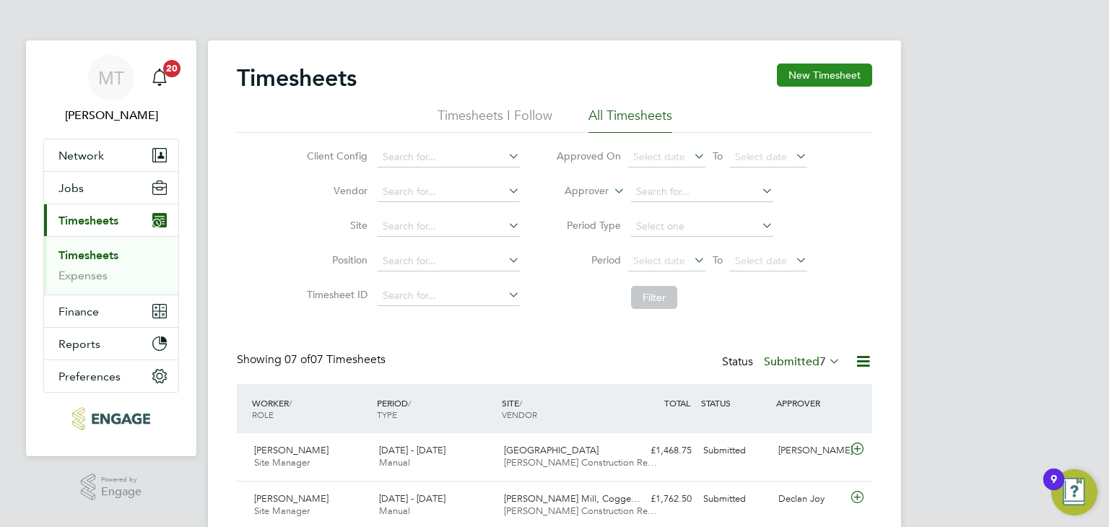
click at [808, 69] on button "New Timesheet" at bounding box center [824, 75] width 95 height 23
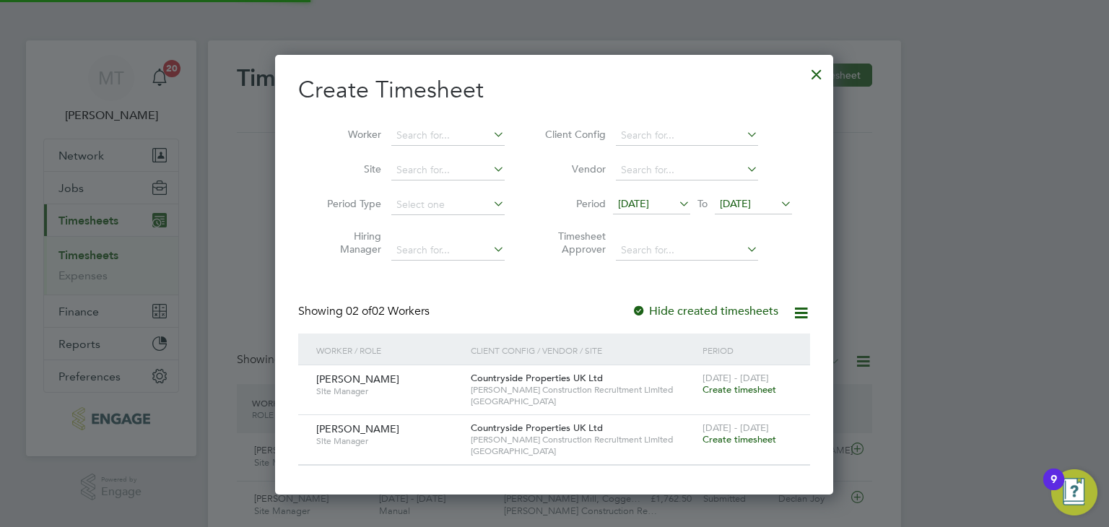
scroll to position [7, 7]
click at [748, 206] on span "[DATE]" at bounding box center [735, 203] width 31 height 13
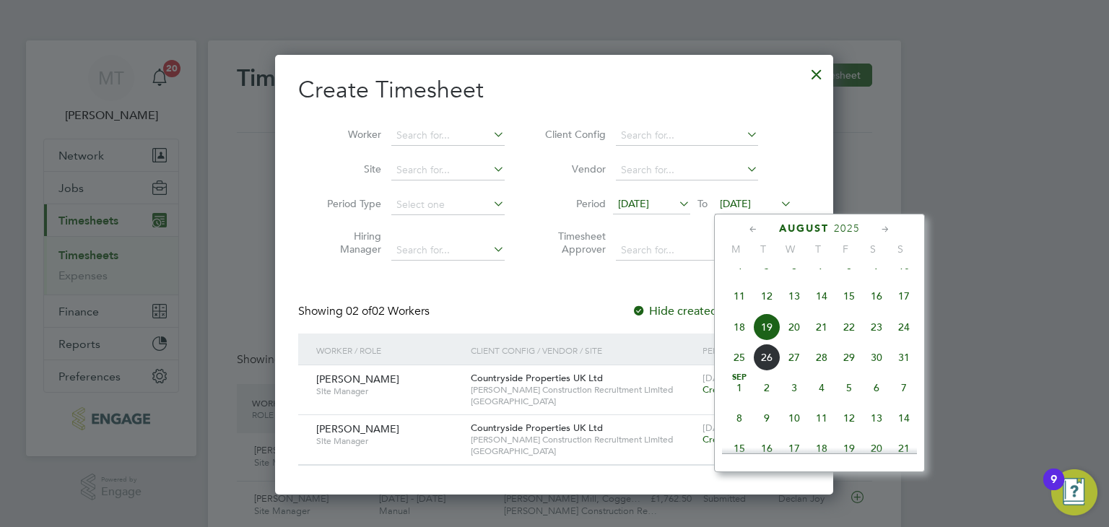
click at [907, 370] on span "31" at bounding box center [903, 357] width 27 height 27
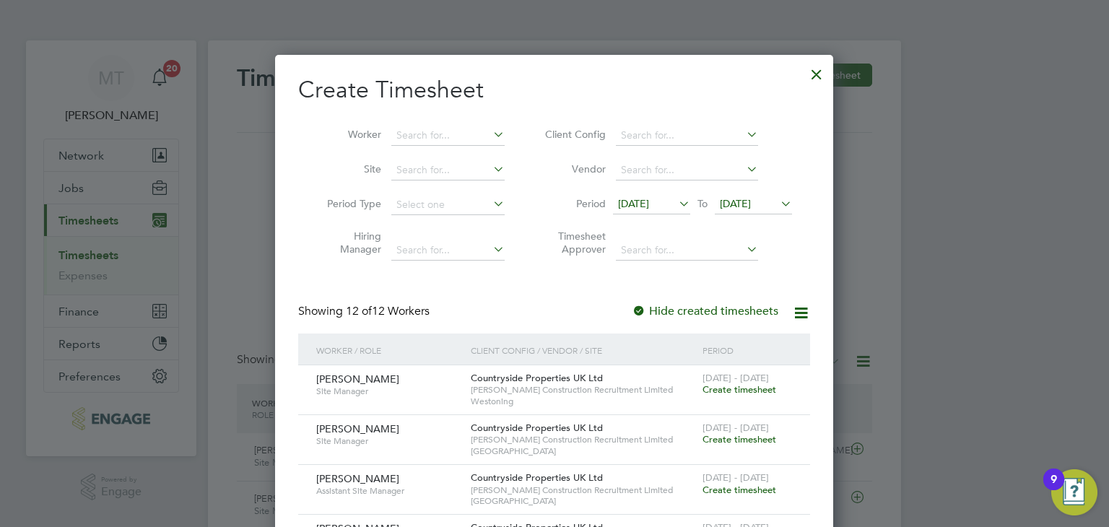
click at [743, 204] on span "[DATE]" at bounding box center [735, 203] width 31 height 13
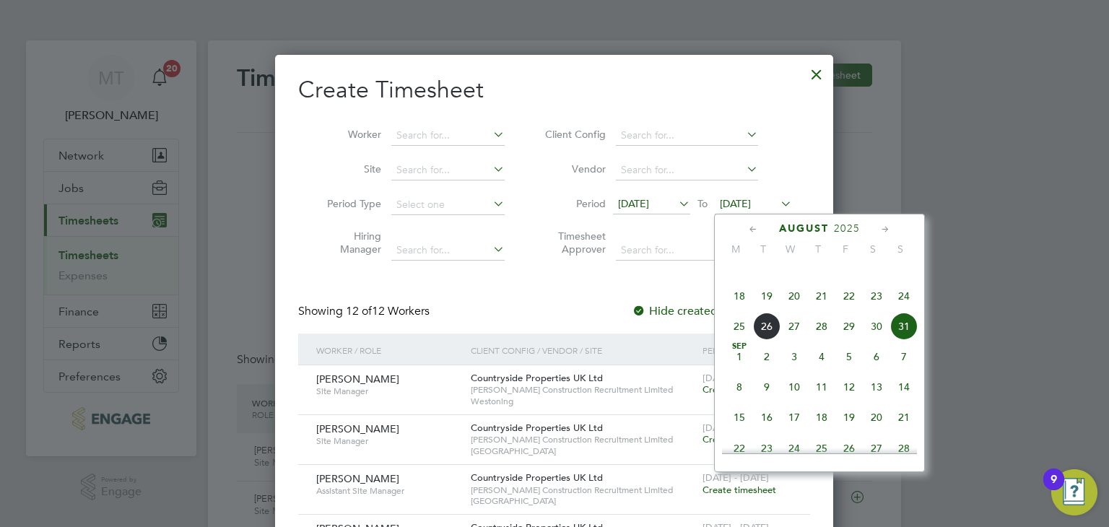
click at [904, 308] on span "24" at bounding box center [903, 295] width 27 height 27
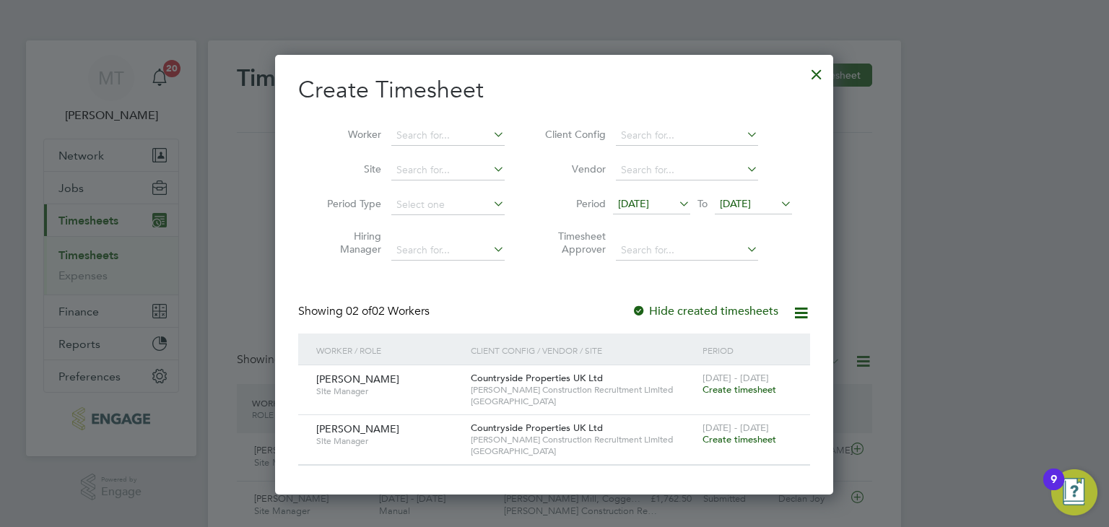
click at [744, 435] on span "Create timesheet" at bounding box center [739, 439] width 74 height 12
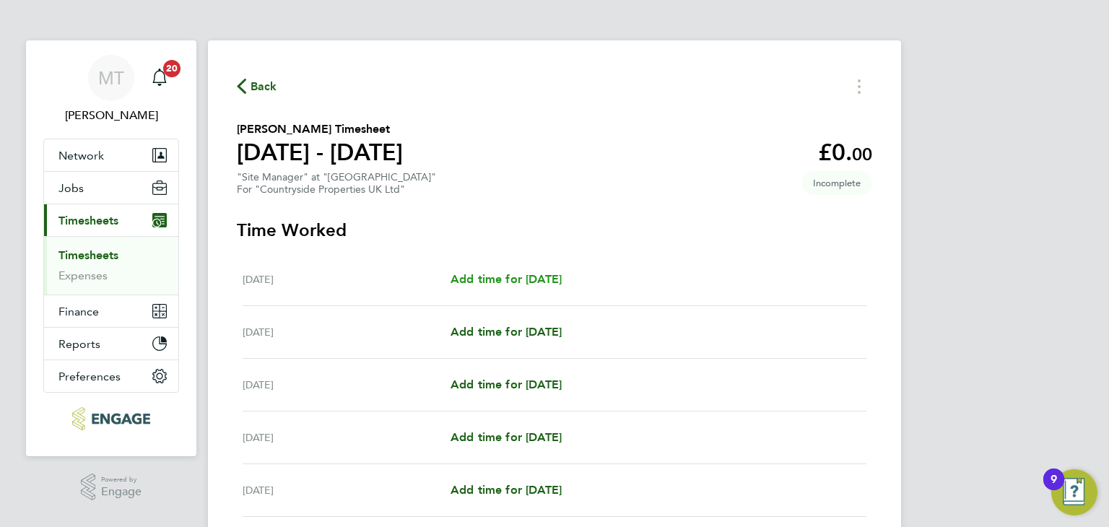
click at [523, 280] on span "Add time for [DATE]" at bounding box center [505, 279] width 111 height 14
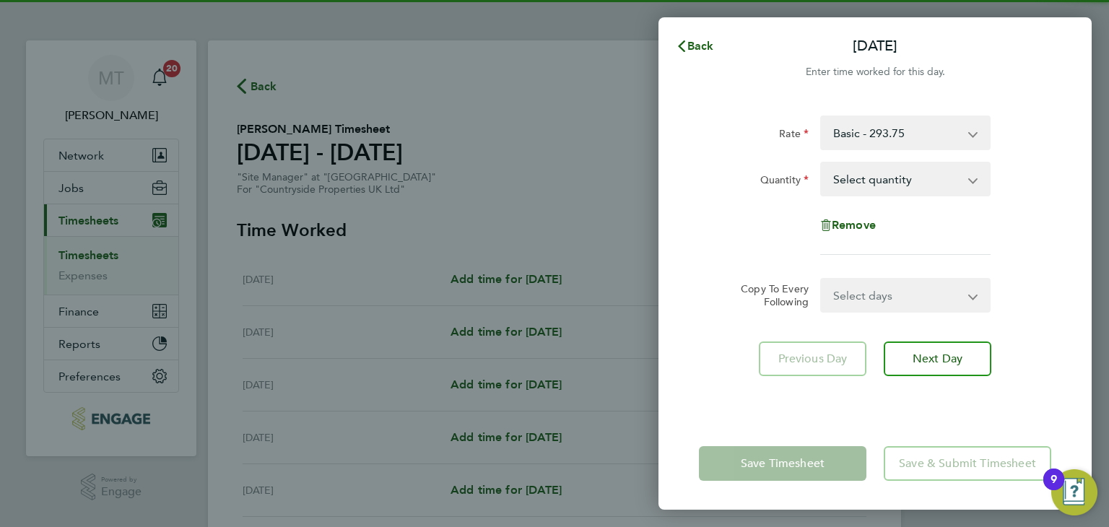
click at [889, 183] on select "Select quantity 0.5 1" at bounding box center [896, 179] width 150 height 32
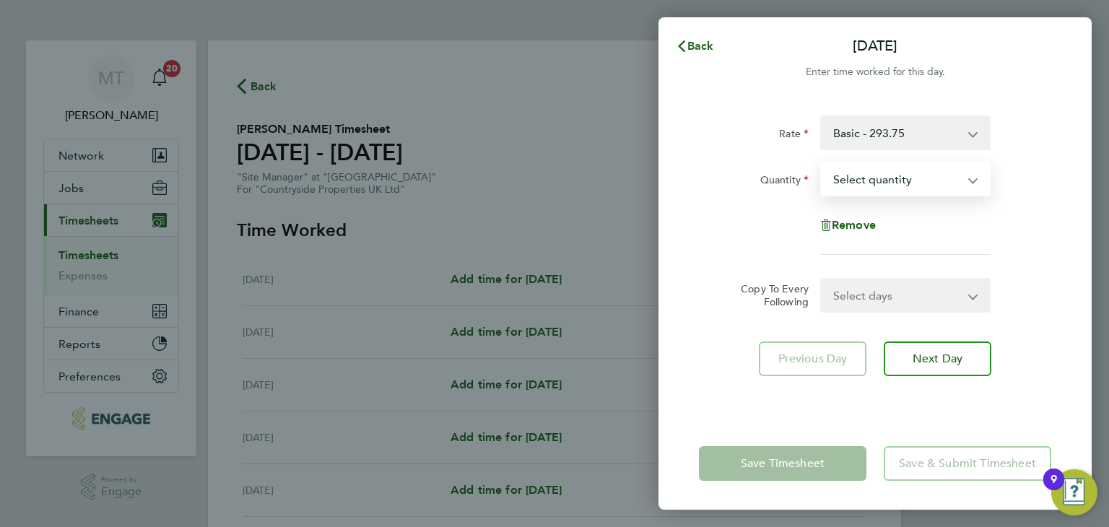
select select "1"
click at [821, 163] on select "Select quantity 0.5 1" at bounding box center [896, 179] width 150 height 32
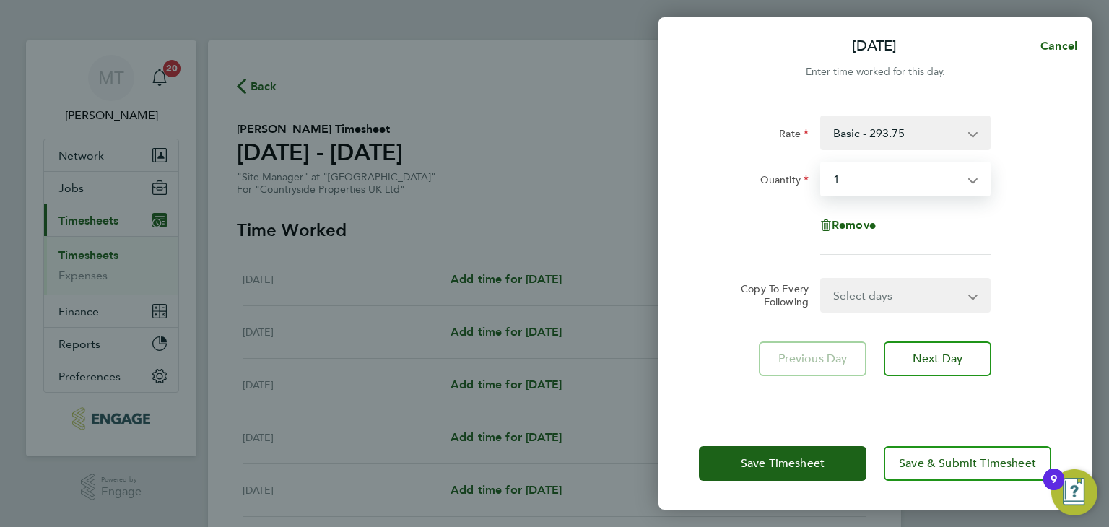
click at [877, 297] on select "Select days Day Weekday (Mon-Fri) Weekend (Sat-Sun) [DATE] [DATE] [DATE] [DATE]…" at bounding box center [897, 295] width 152 height 32
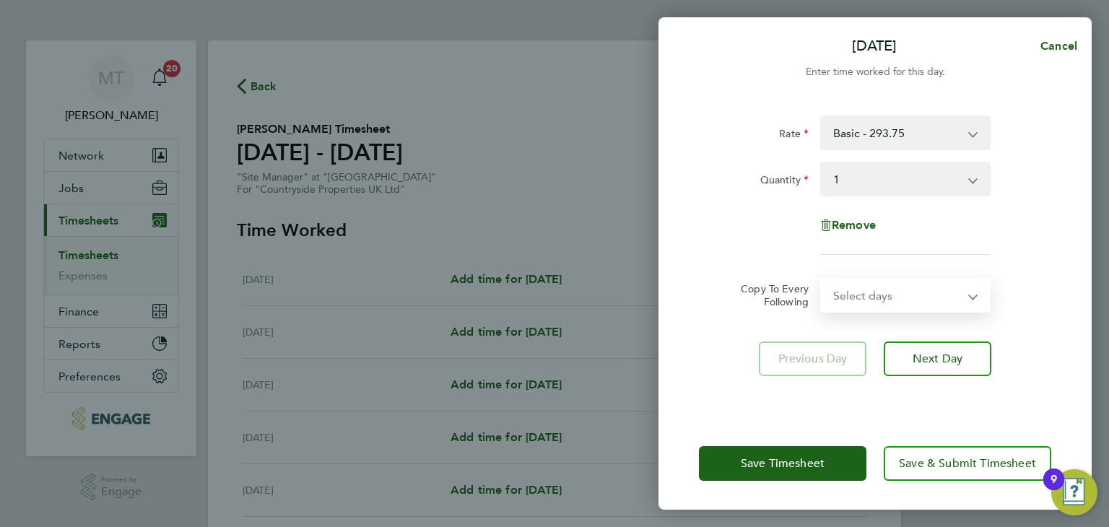
select select "WEEKDAY"
click at [821, 279] on select "Select days Day Weekday (Mon-Fri) Weekend (Sat-Sun) [DATE] [DATE] [DATE] [DATE]…" at bounding box center [897, 295] width 152 height 32
select select "[DATE]"
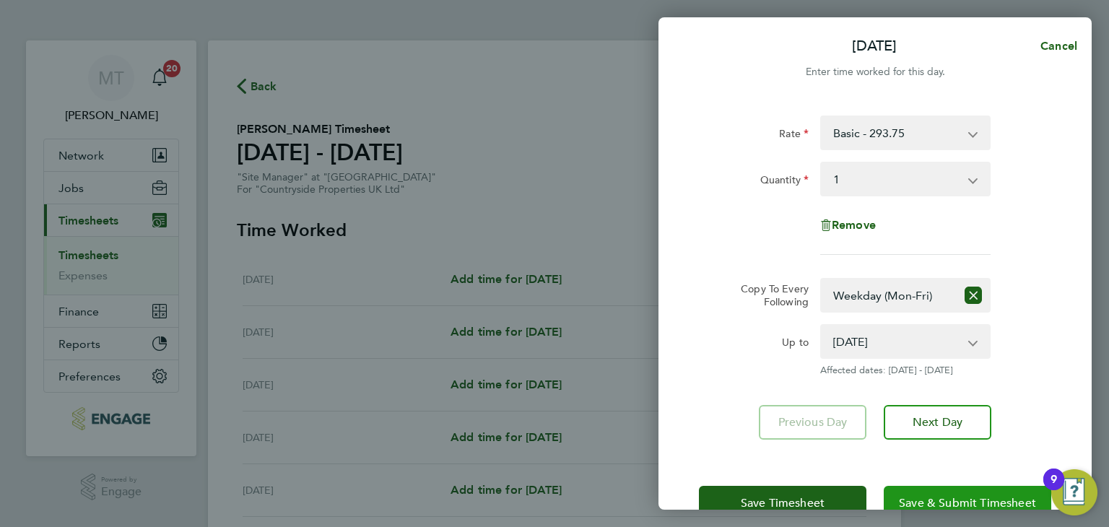
click at [948, 498] on span "Save & Submit Timesheet" at bounding box center [967, 503] width 137 height 14
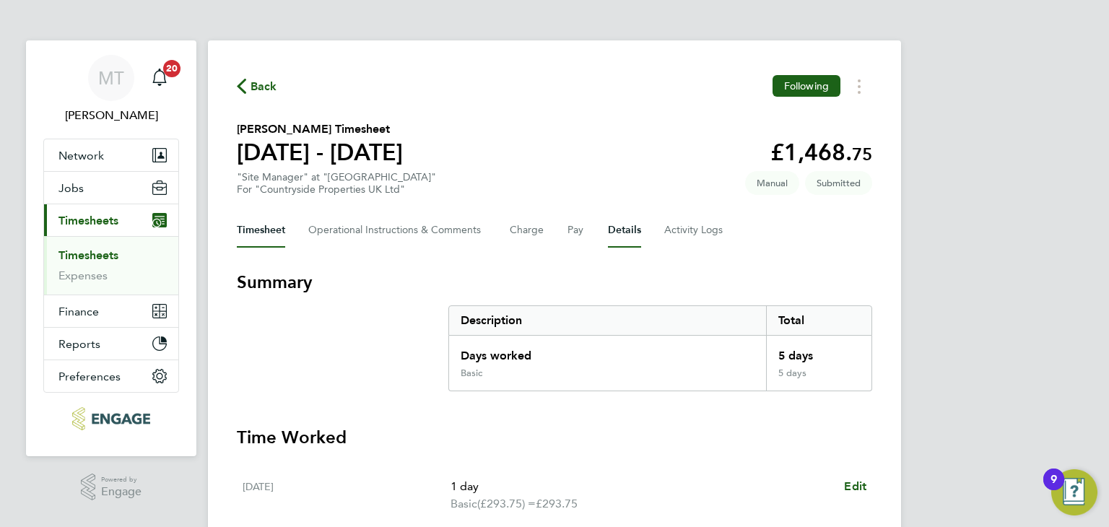
click at [632, 226] on button "Details" at bounding box center [624, 230] width 33 height 35
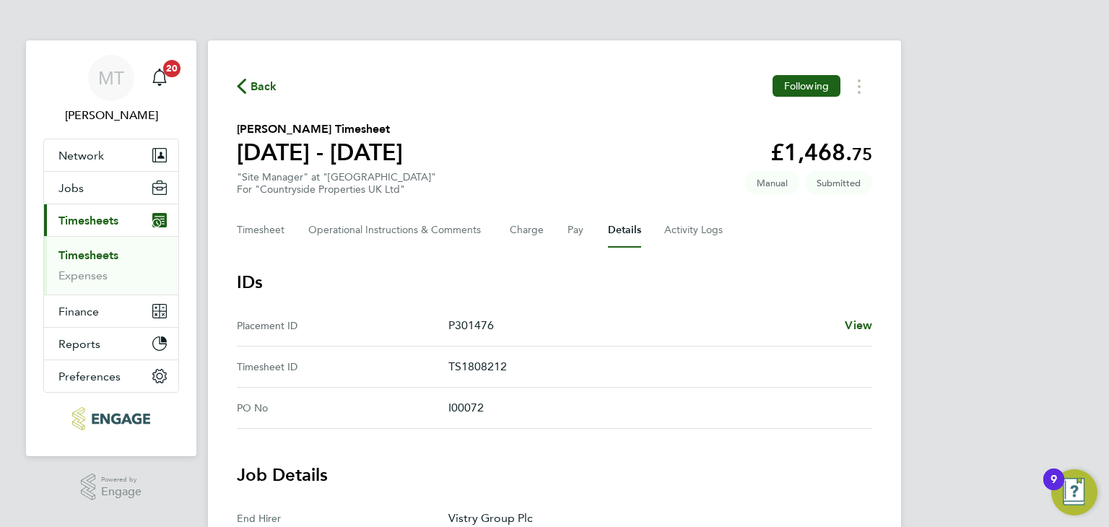
click at [259, 85] on span "Back" at bounding box center [263, 86] width 27 height 17
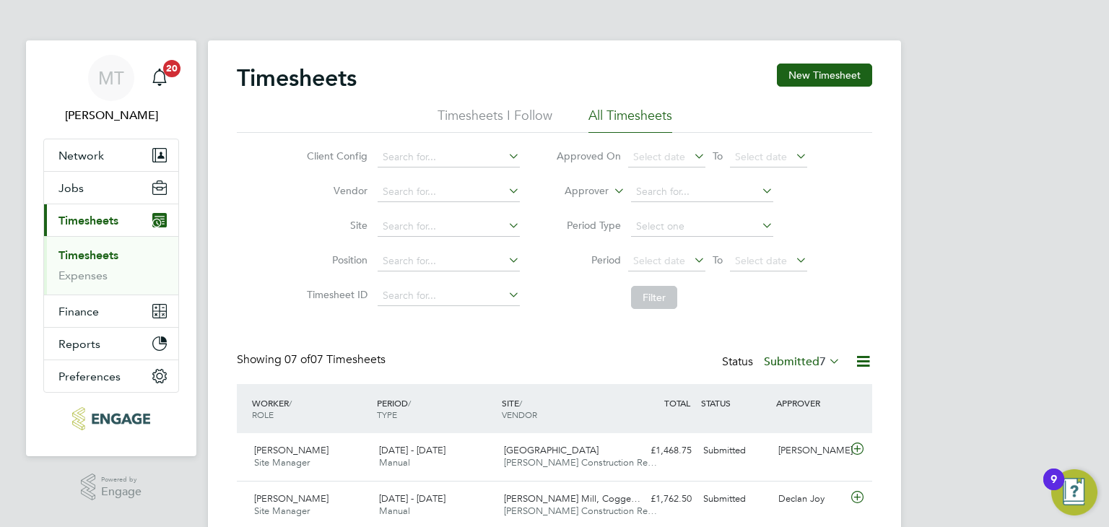
scroll to position [295, 0]
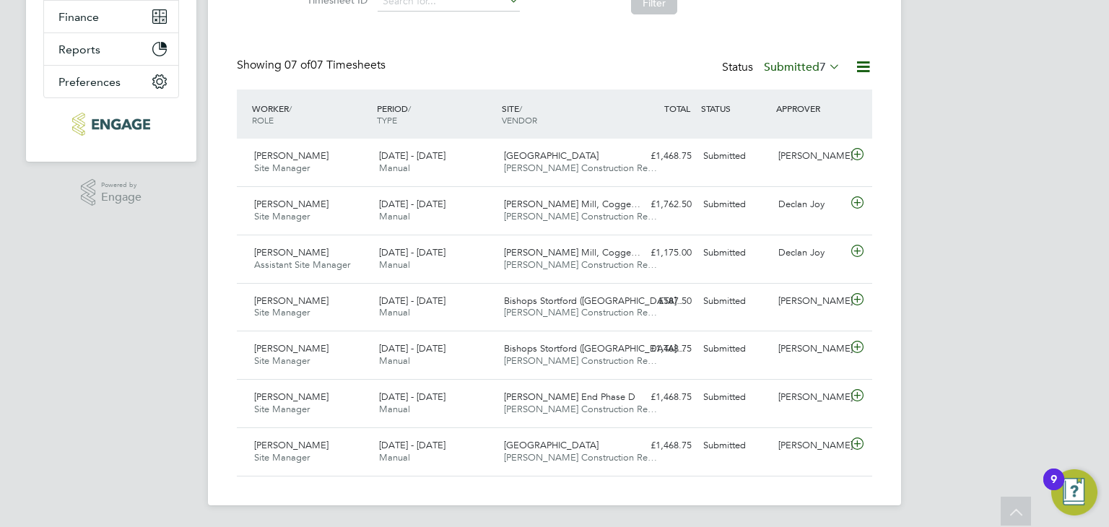
click at [803, 66] on label "Submitted 7" at bounding box center [802, 67] width 77 height 14
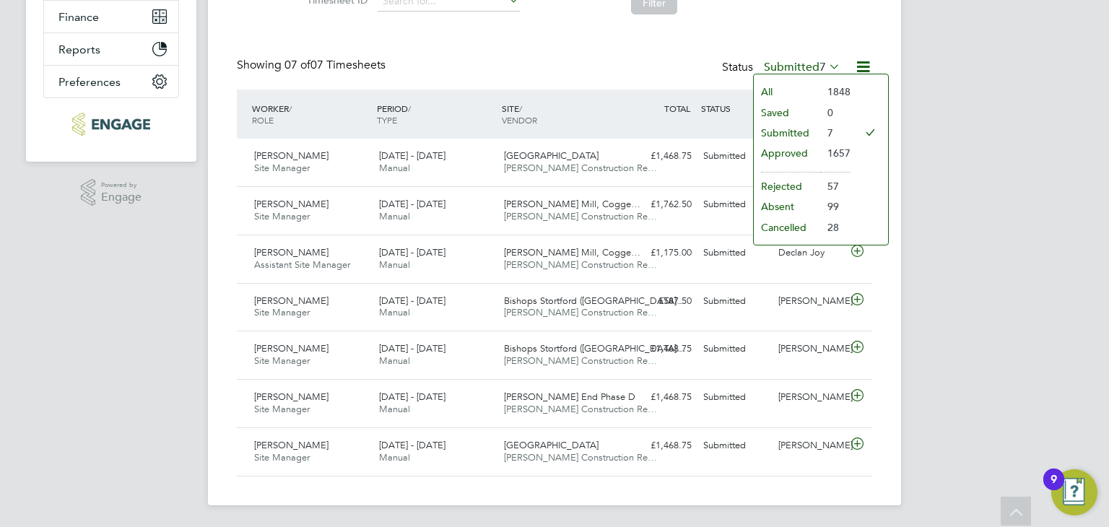
click at [793, 131] on li "Submitted" at bounding box center [787, 133] width 66 height 20
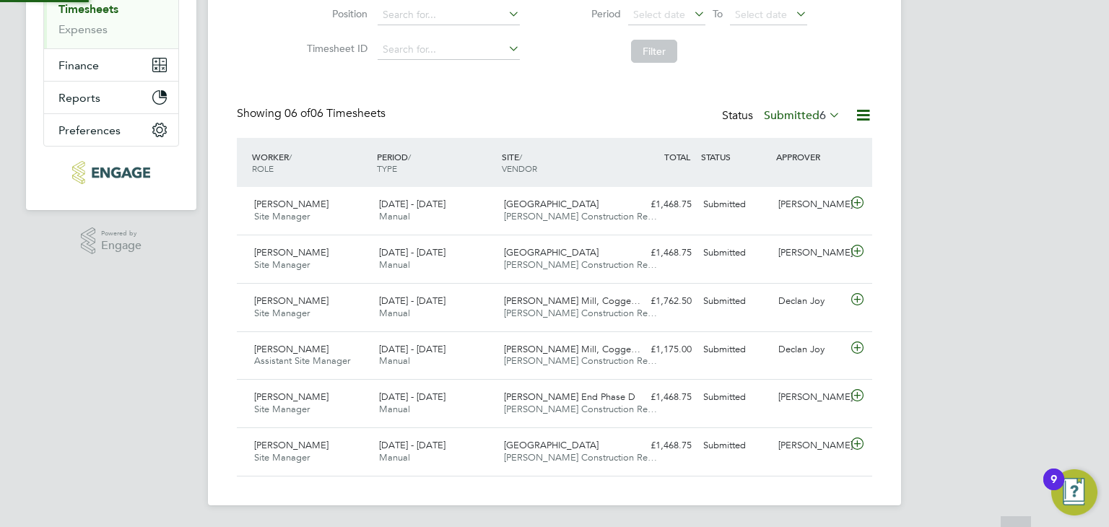
scroll to position [6, 7]
click at [788, 108] on label "Submitted 6" at bounding box center [802, 115] width 77 height 14
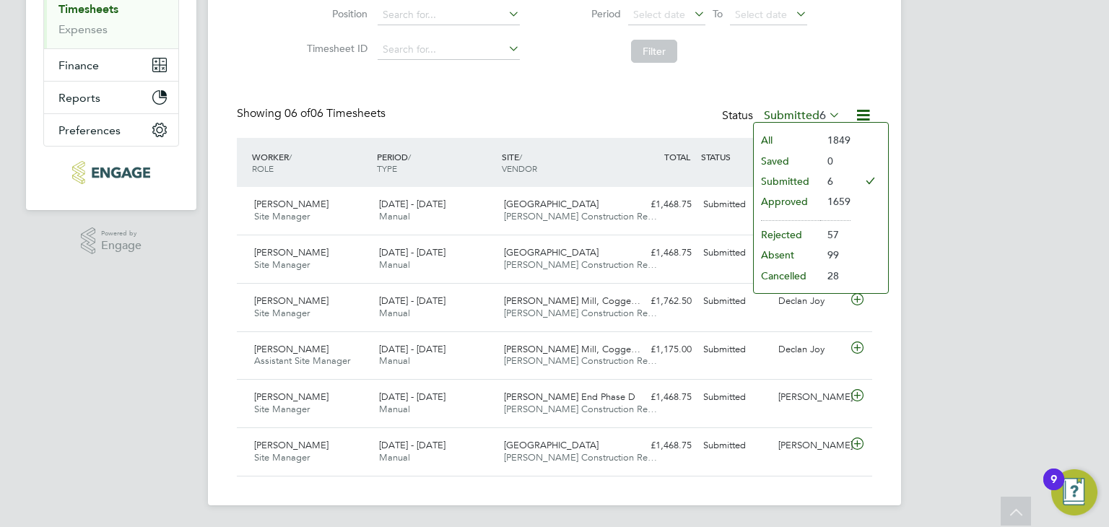
click at [785, 192] on li "Approved" at bounding box center [787, 201] width 66 height 20
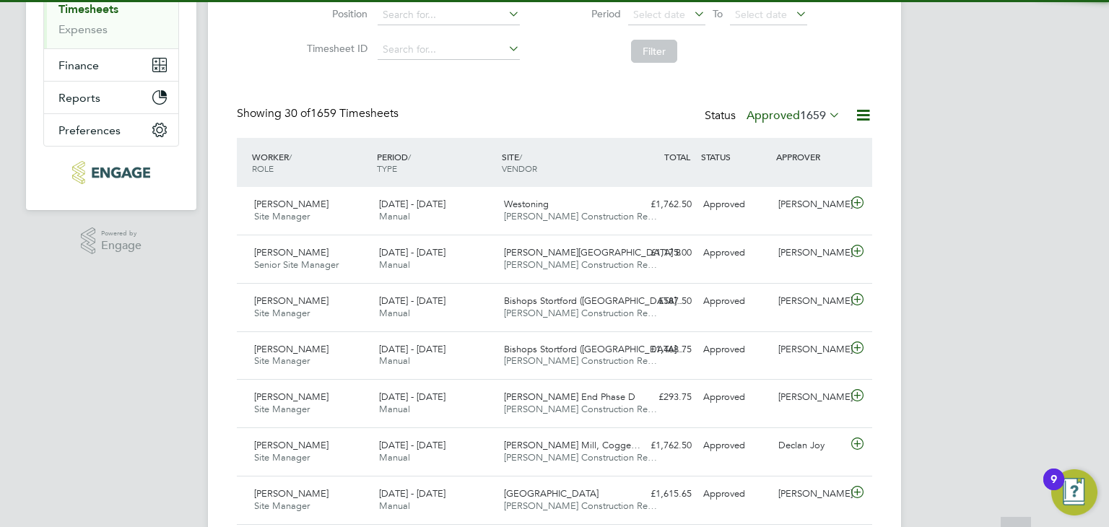
scroll to position [36, 126]
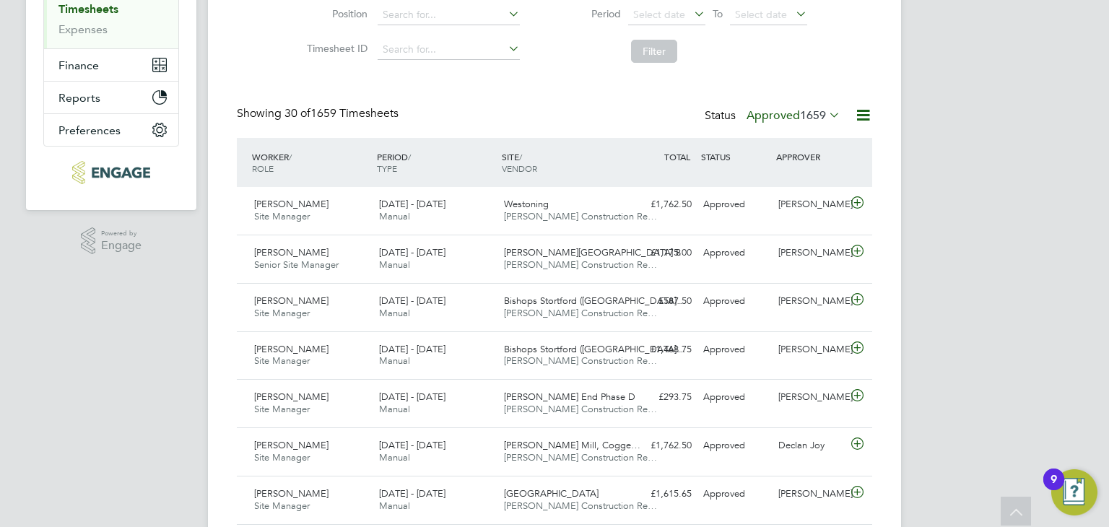
click at [858, 111] on icon at bounding box center [863, 115] width 18 height 18
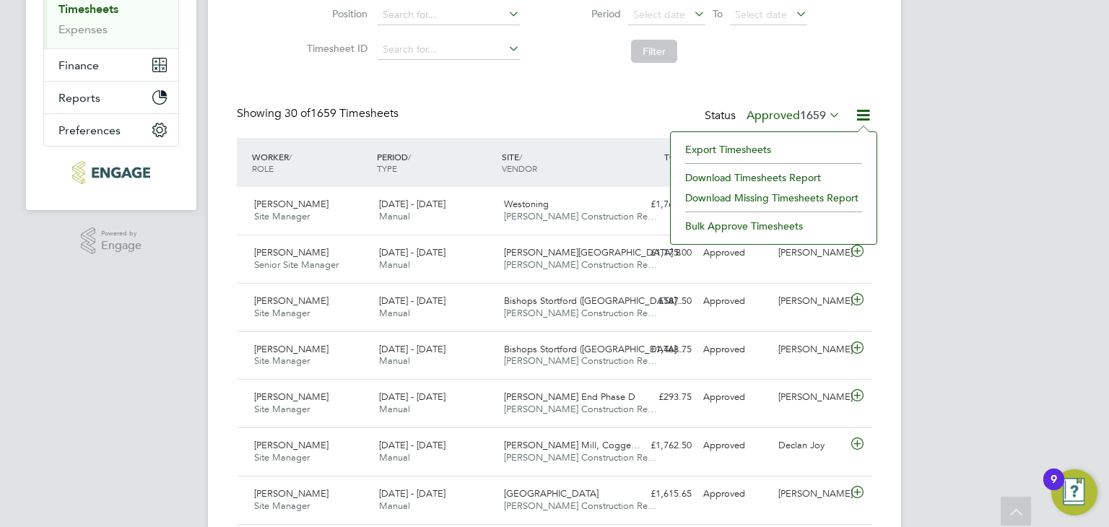
click at [786, 145] on li "Export Timesheets" at bounding box center [773, 149] width 191 height 20
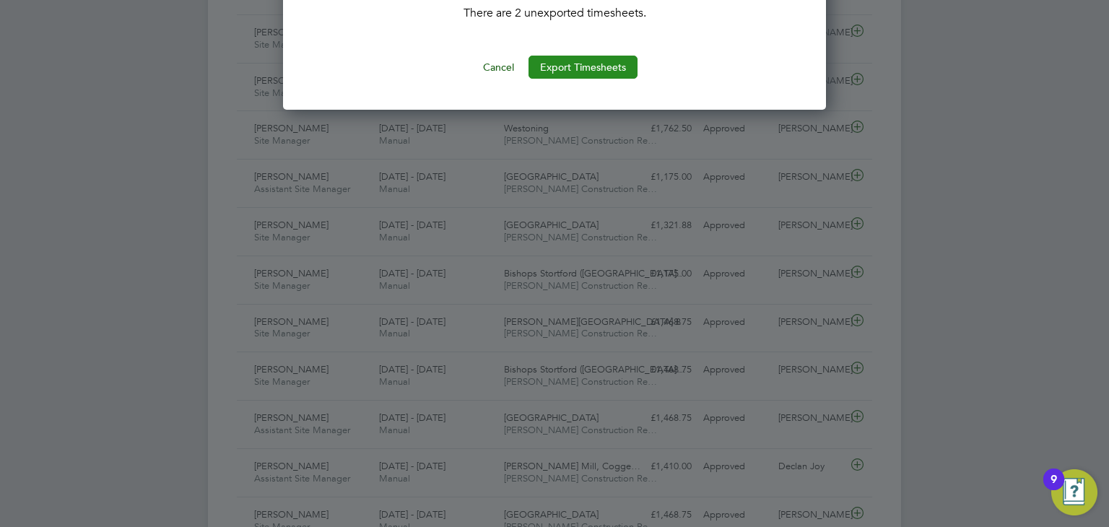
click at [596, 64] on button "Export Timesheets" at bounding box center [582, 67] width 109 height 23
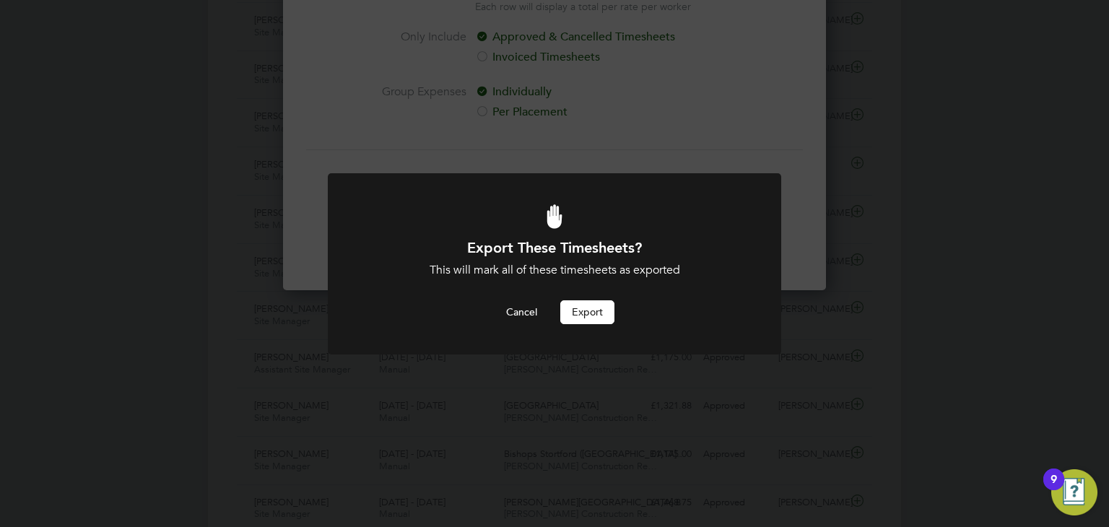
click at [601, 316] on button "Export" at bounding box center [587, 311] width 54 height 23
